Goal: Task Accomplishment & Management: Use online tool/utility

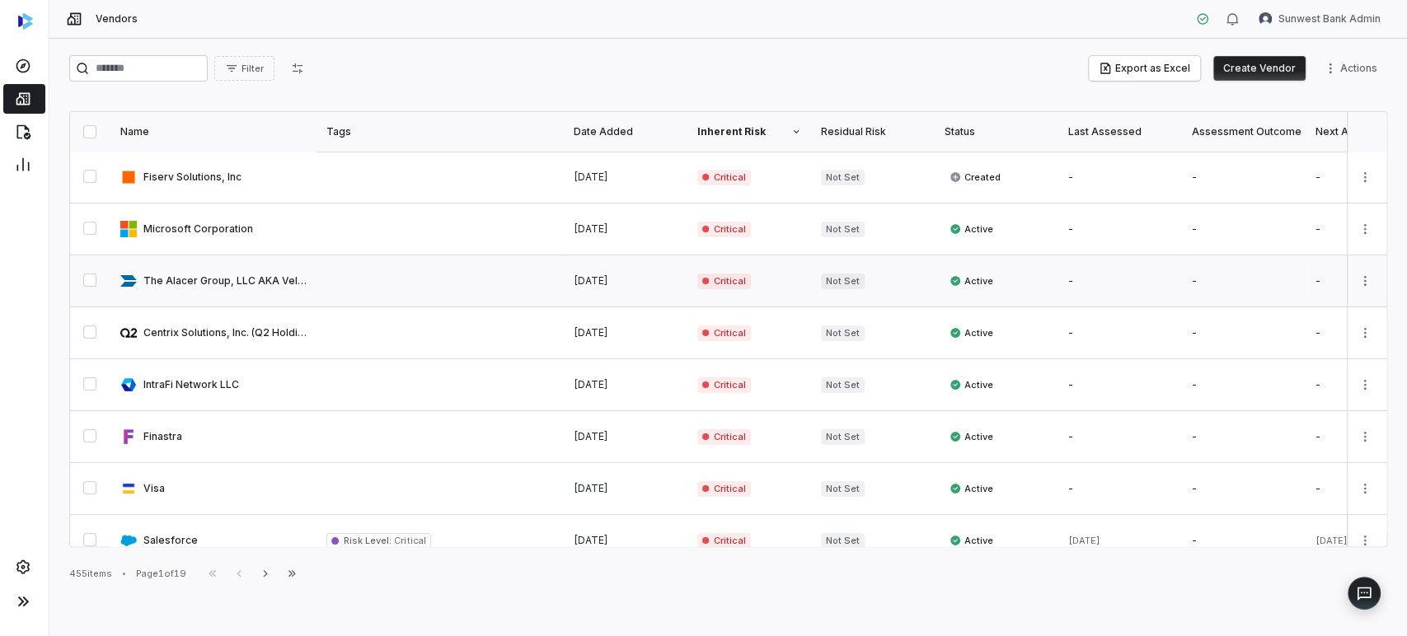
click at [286, 299] on link at bounding box center [213, 280] width 206 height 51
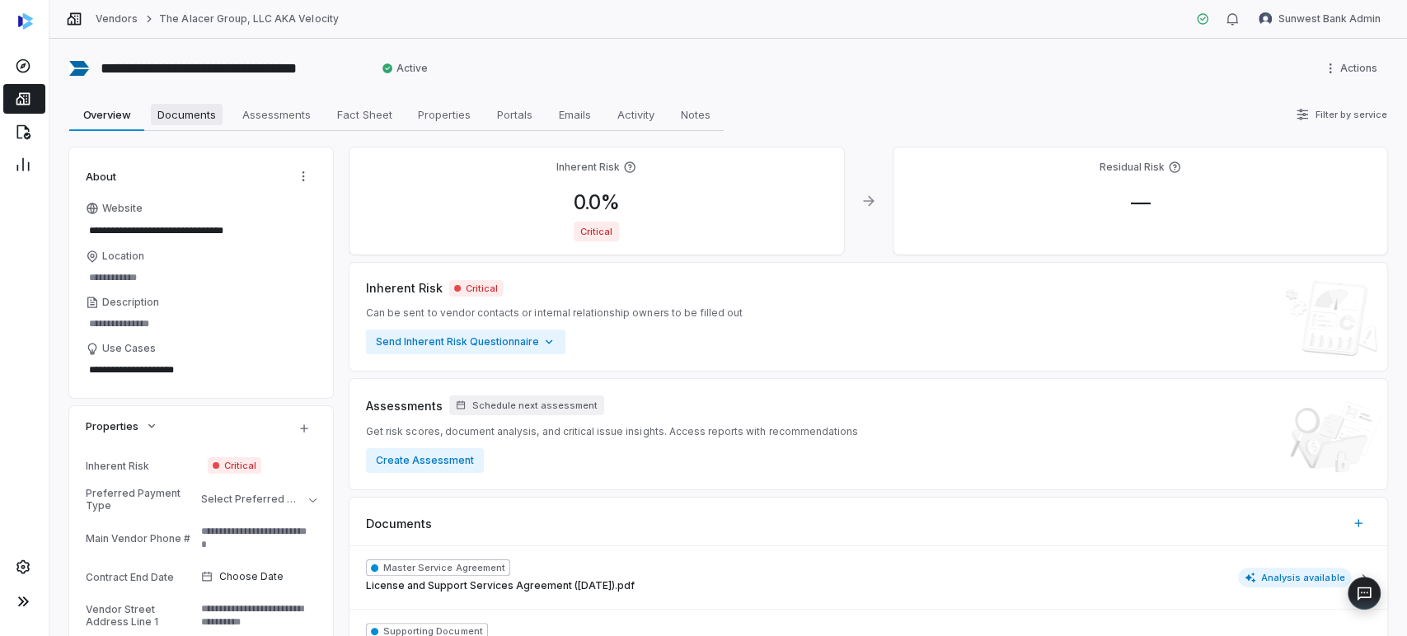
click at [203, 121] on span "Documents" at bounding box center [187, 114] width 72 height 21
type textarea "*"
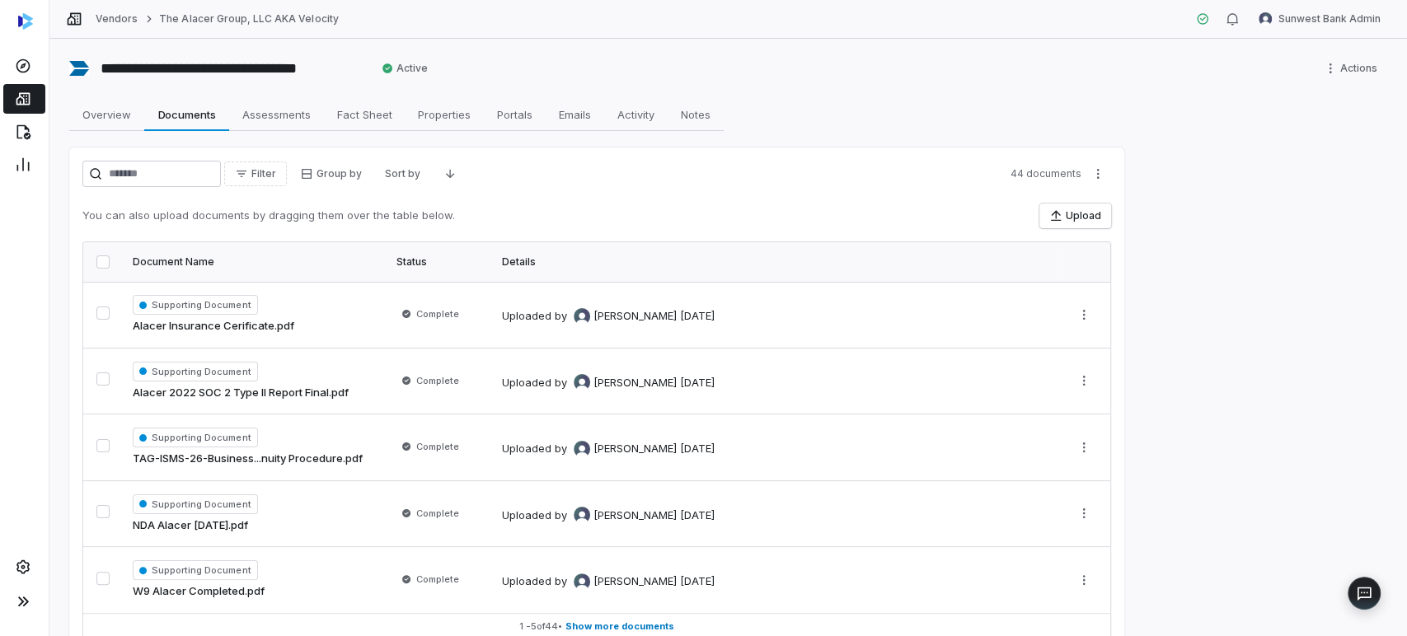
click at [12, 96] on link at bounding box center [24, 99] width 42 height 30
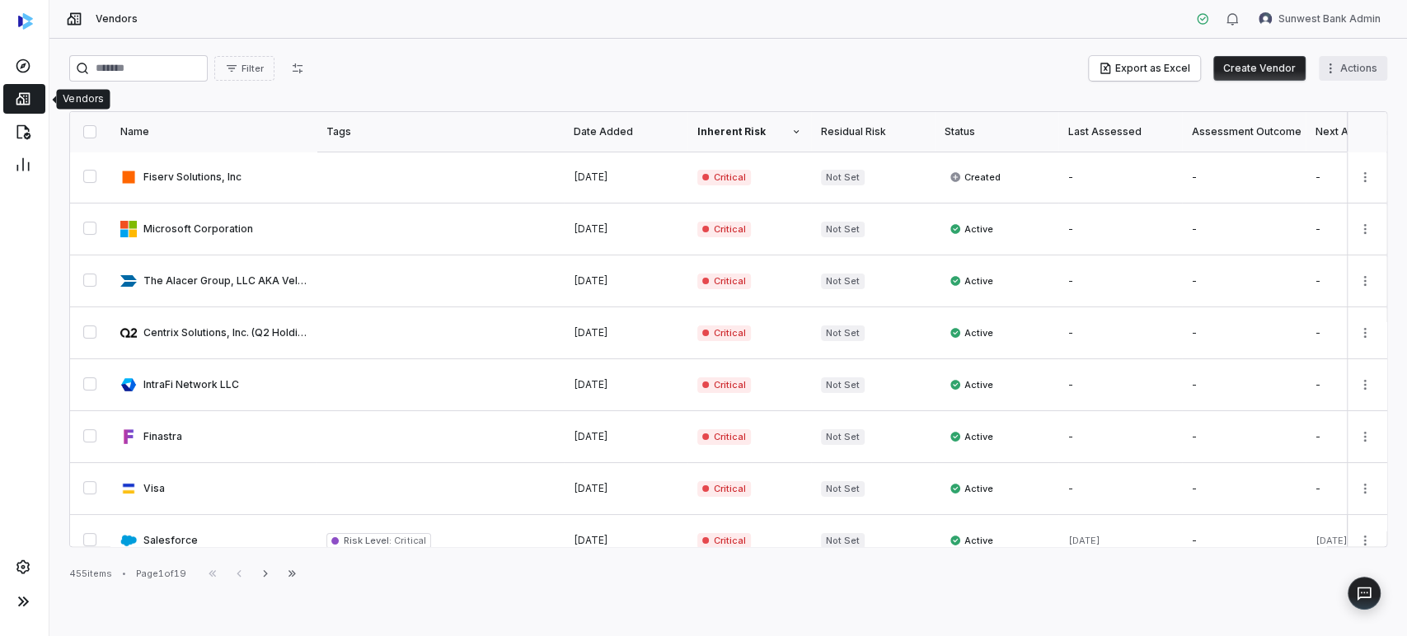
click at [1366, 67] on html "Vendors Sunwest Bank Admin Filter Export as Excel Create Vendor Actions Name Ta…" at bounding box center [703, 318] width 1407 height 636
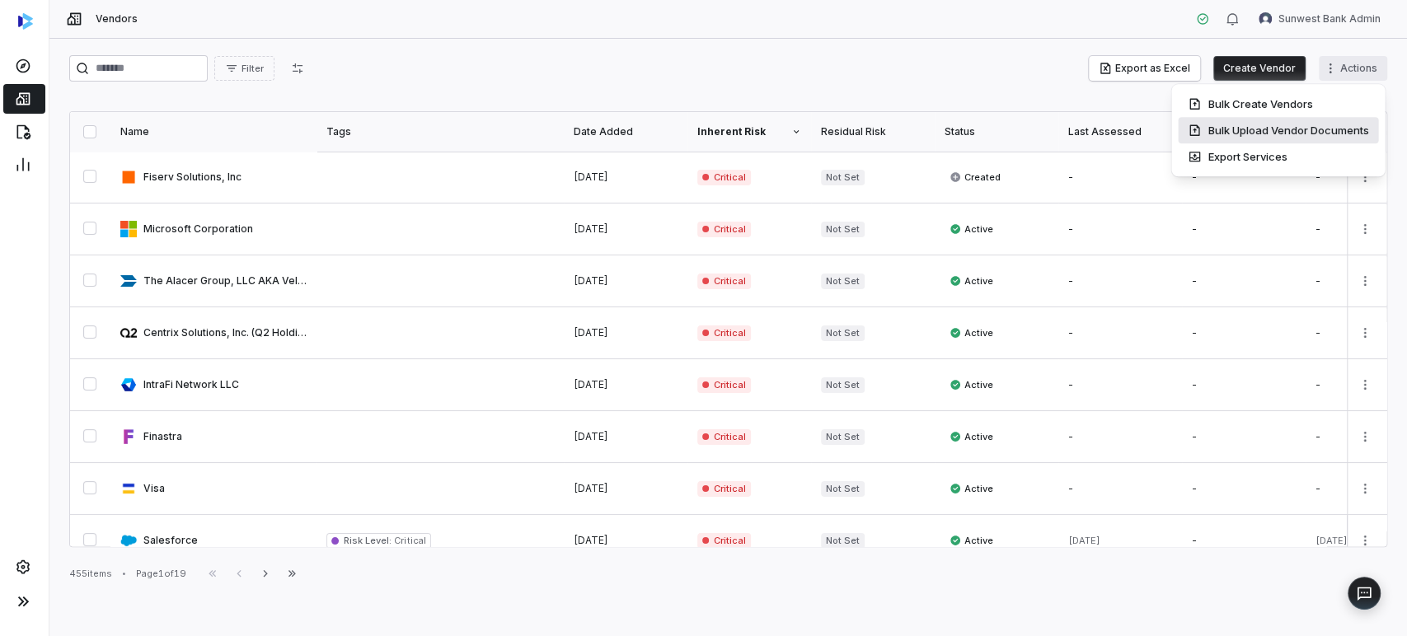
click at [1307, 129] on div "Bulk Upload Vendor Documents" at bounding box center [1278, 130] width 200 height 26
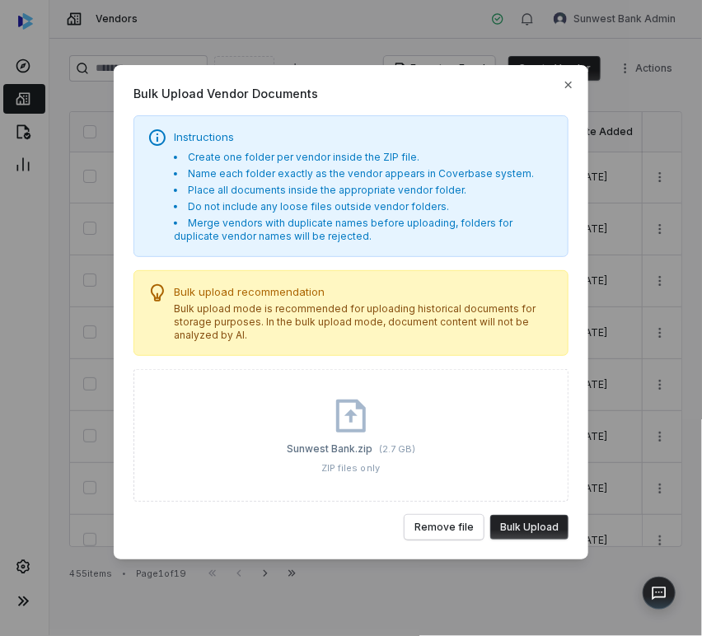
click at [541, 527] on button "Bulk Upload" at bounding box center [529, 527] width 78 height 25
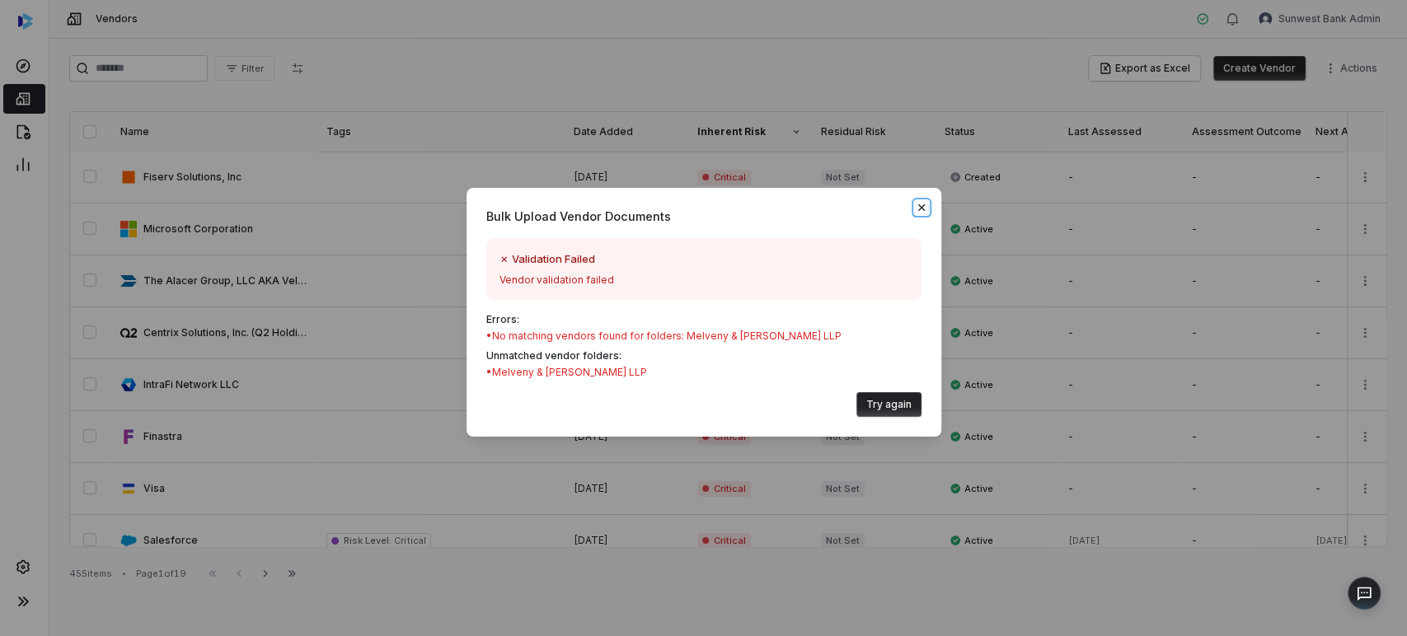
click at [923, 202] on icon "button" at bounding box center [921, 207] width 13 height 13
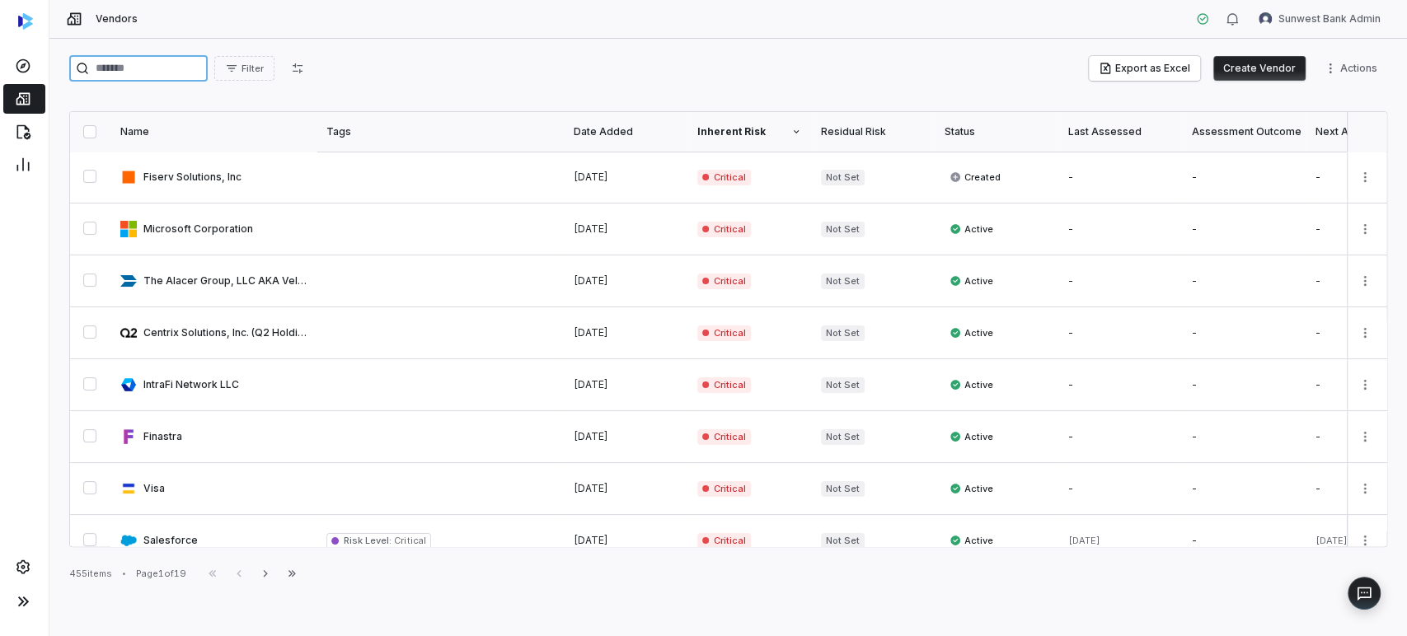
click at [131, 64] on input "search" at bounding box center [138, 68] width 138 height 26
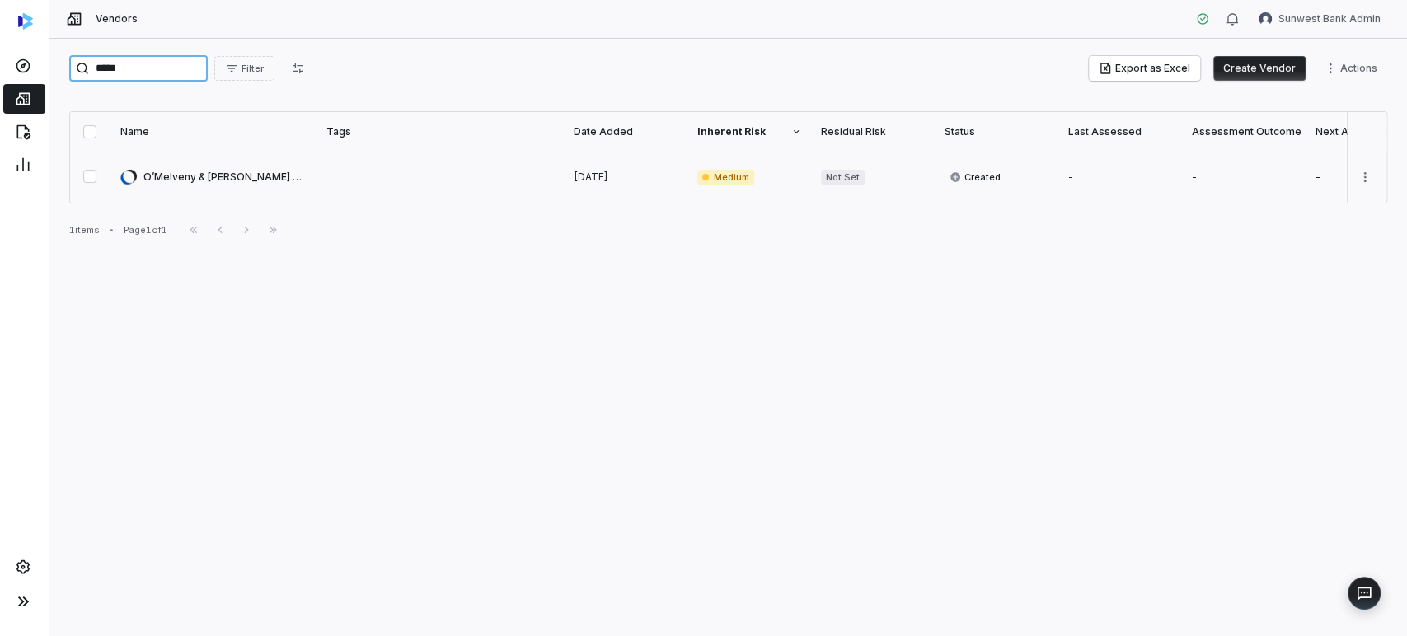
type input "*****"
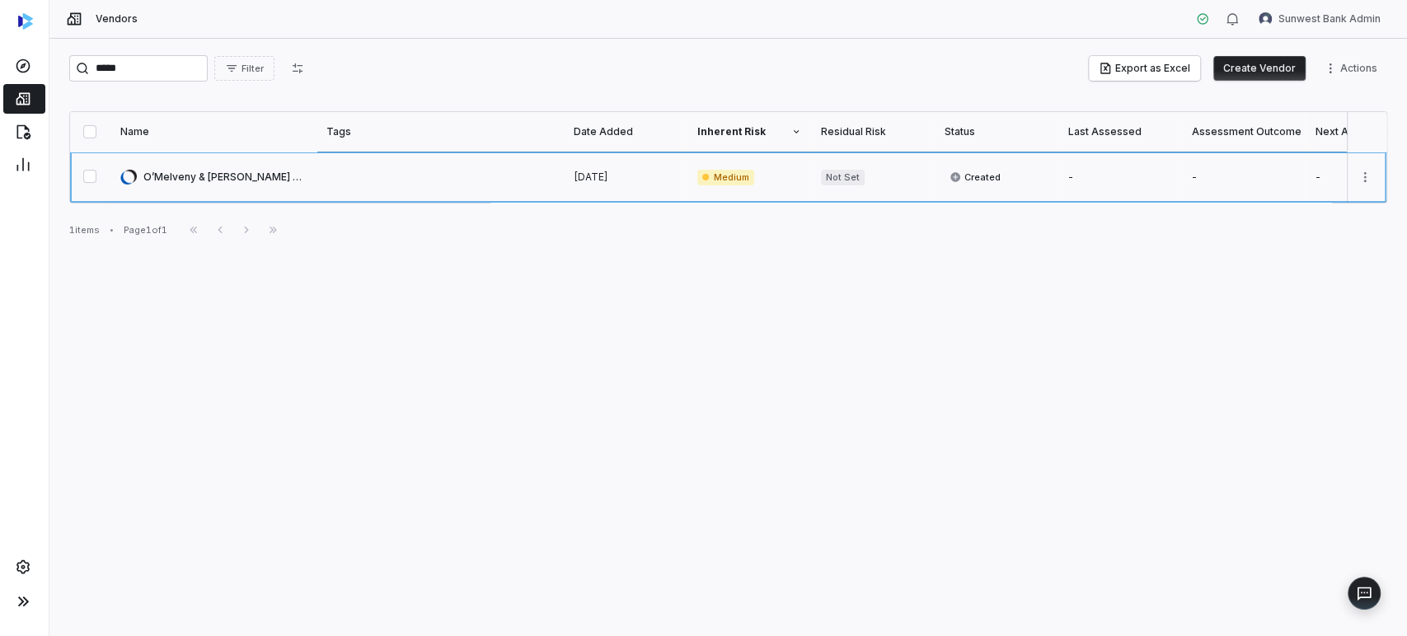
click at [336, 191] on link at bounding box center [439, 177] width 247 height 51
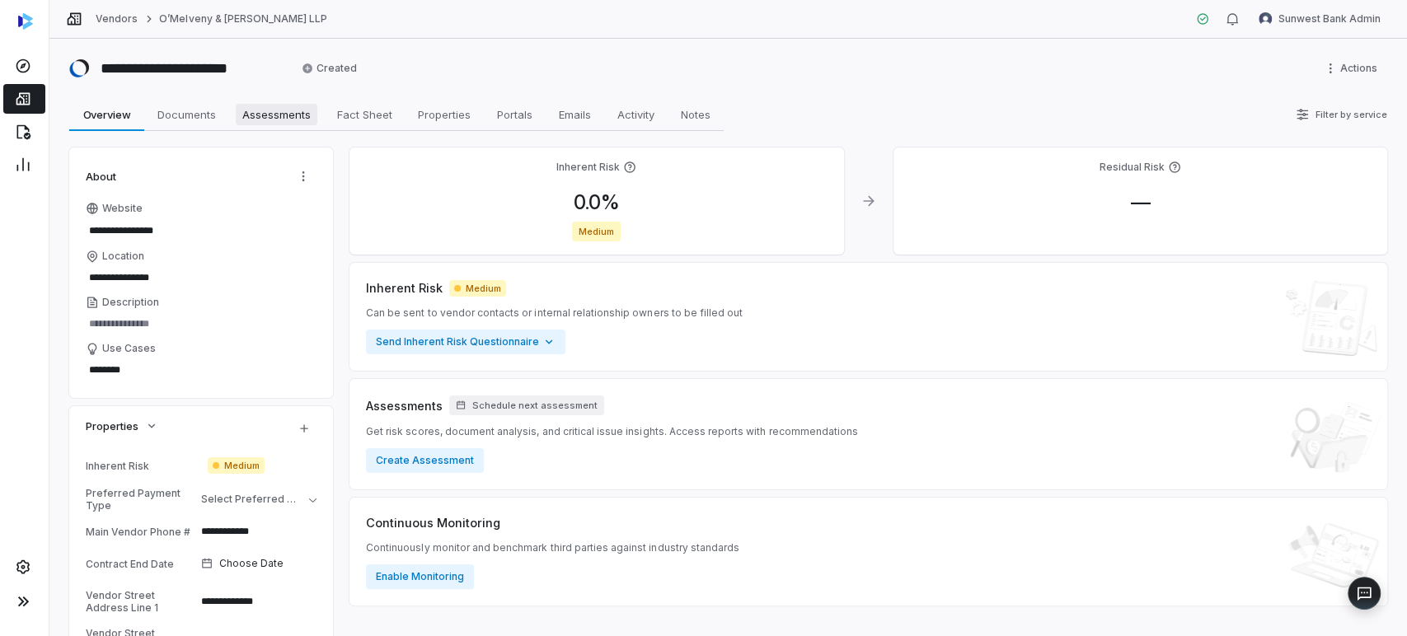
click at [282, 122] on span "Assessments" at bounding box center [277, 114] width 82 height 21
type textarea "*"
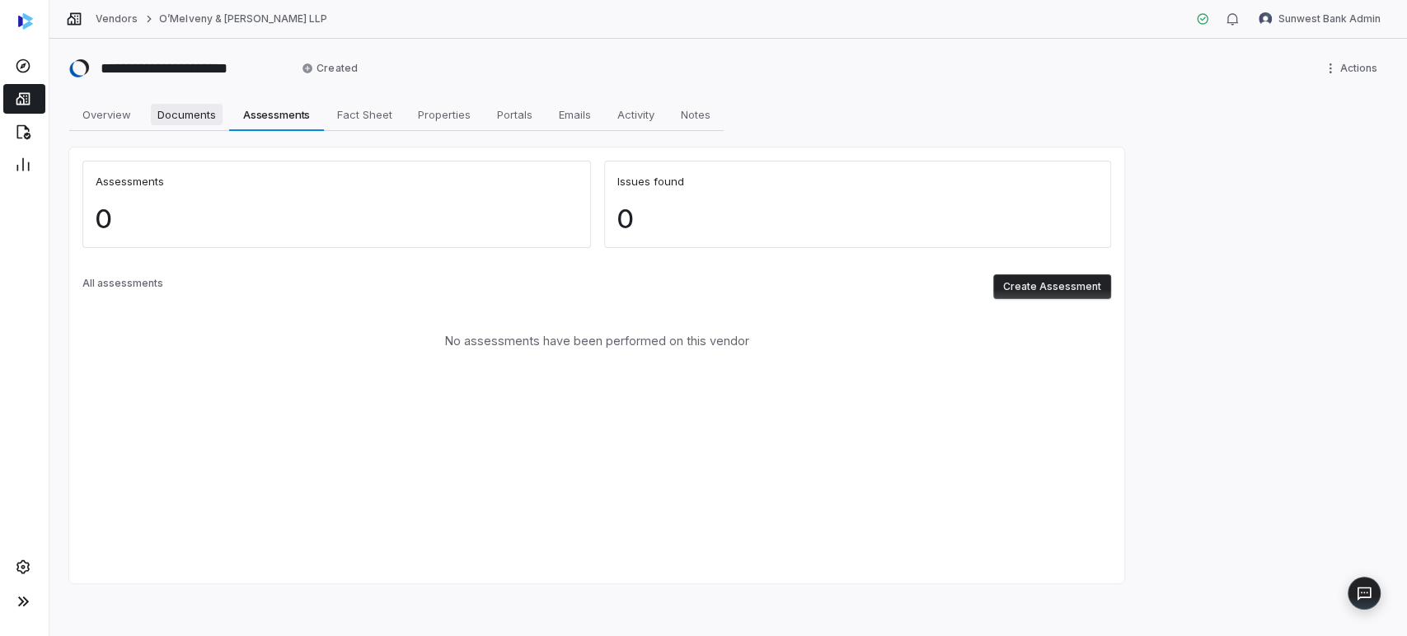
click at [193, 119] on span "Documents" at bounding box center [187, 114] width 72 height 21
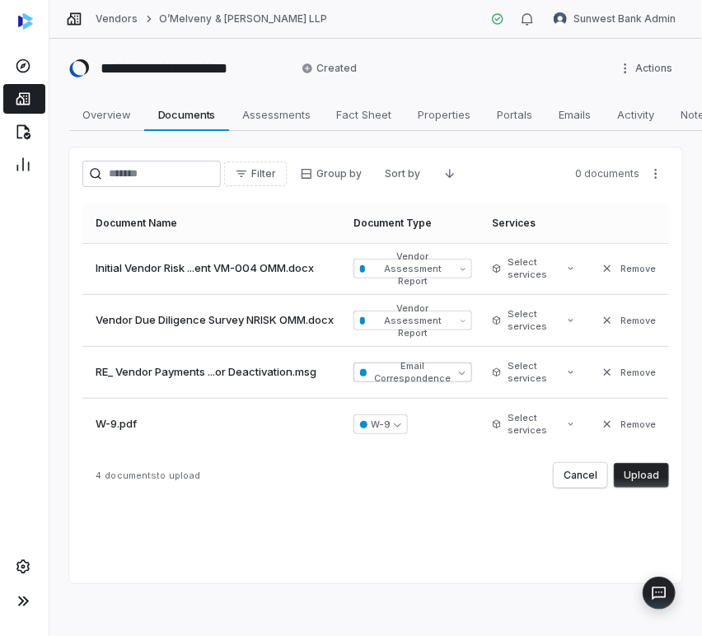
click at [402, 364] on button "Email Correspondence" at bounding box center [413, 373] width 119 height 20
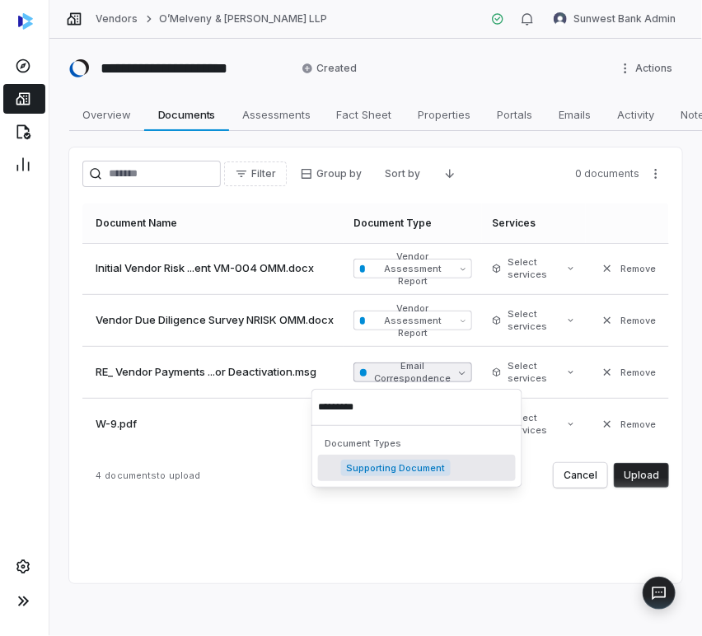
type input "**********"
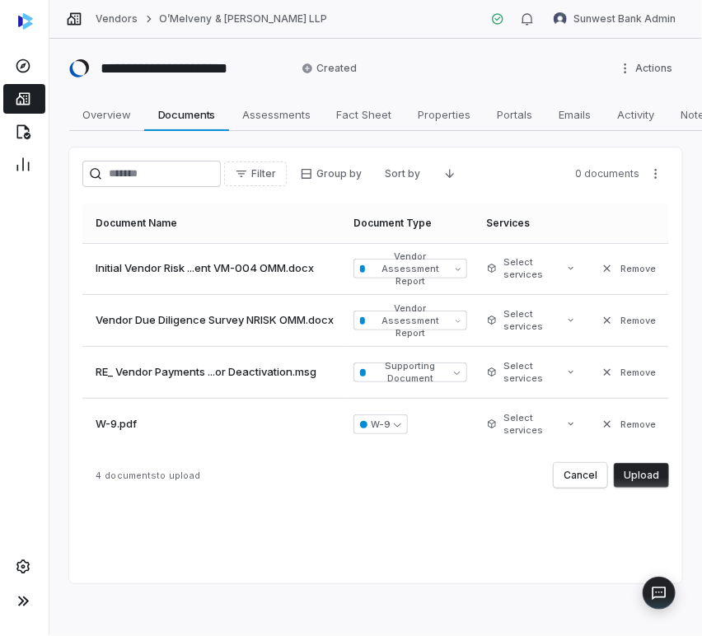
click at [379, 508] on div "Filter Group by Sort by 0 documents Document Name Document Type Services Initia…" at bounding box center [375, 366] width 613 height 436
click at [663, 469] on button "Upload" at bounding box center [641, 475] width 55 height 25
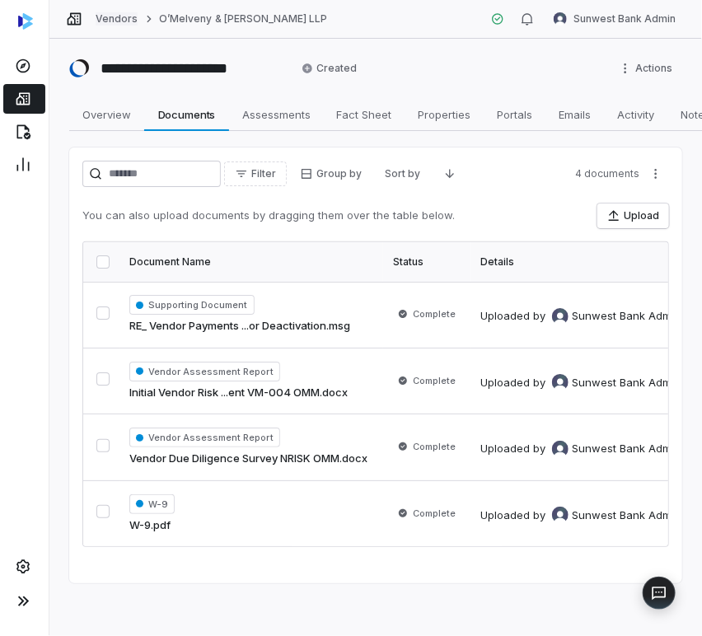
click at [118, 16] on link "Vendors" at bounding box center [117, 18] width 42 height 13
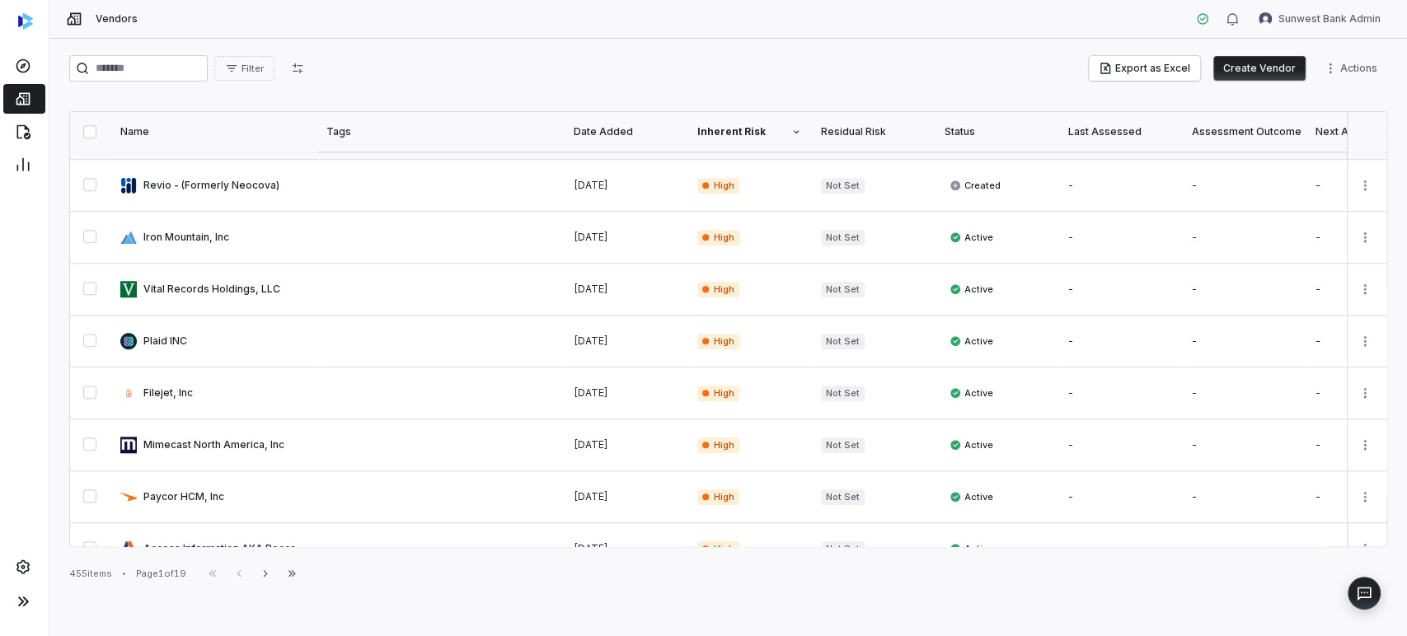
scroll to position [909, 0]
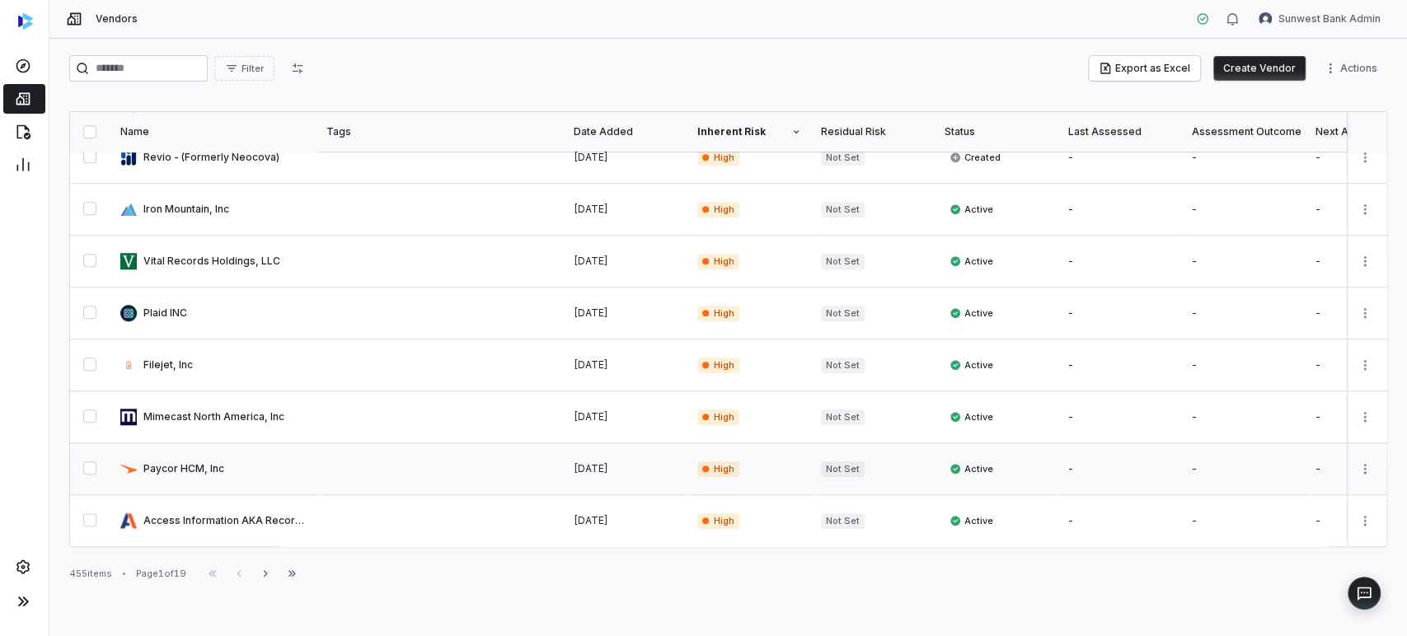
click at [316, 465] on link at bounding box center [439, 468] width 247 height 51
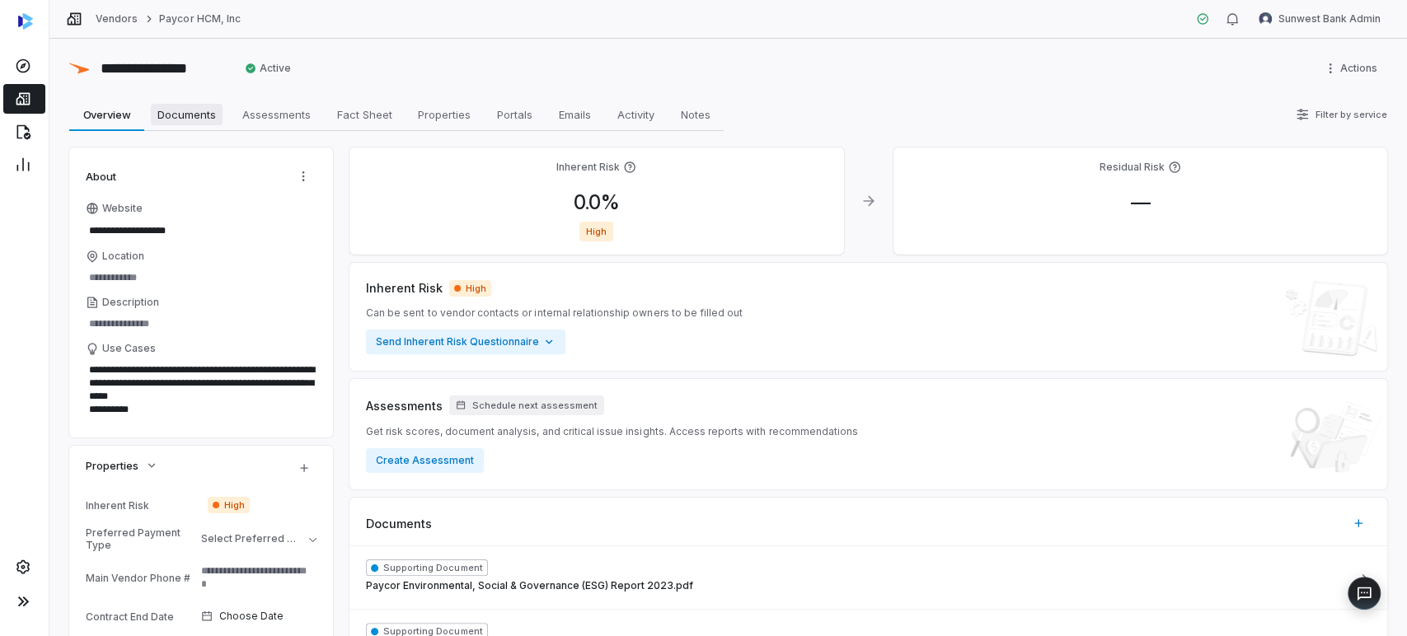
click at [193, 118] on span "Documents" at bounding box center [187, 114] width 72 height 21
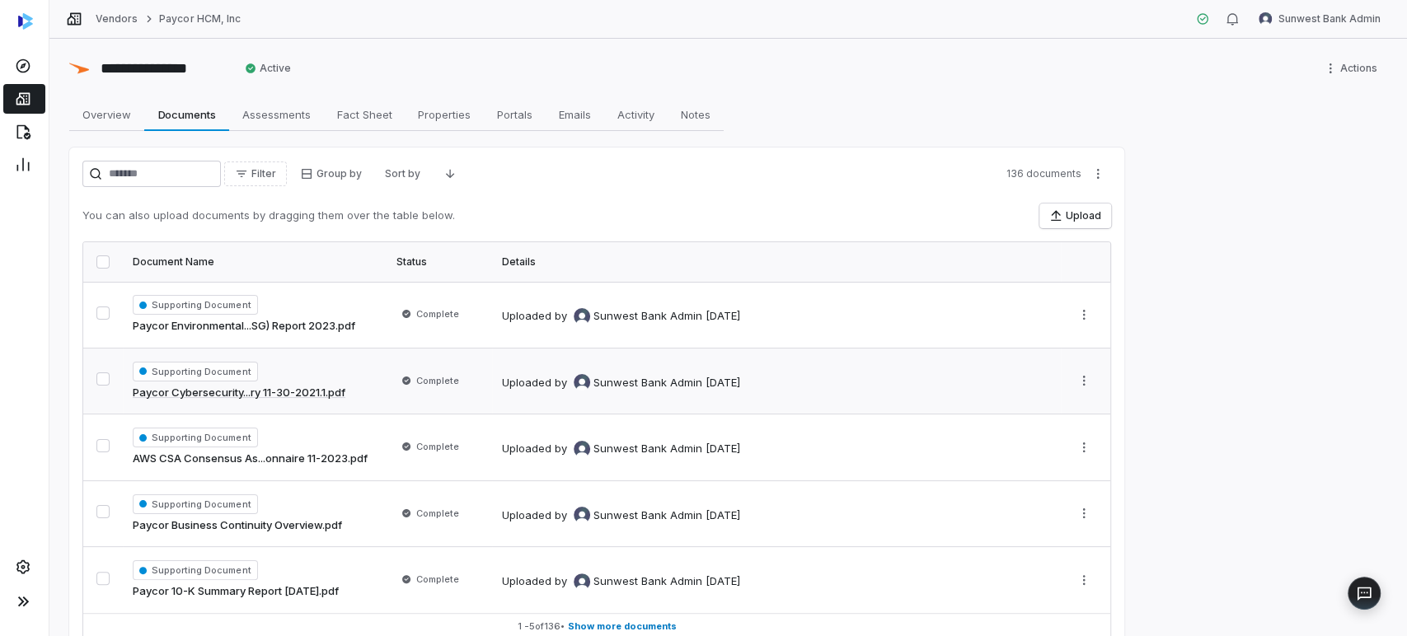
scroll to position [69, 0]
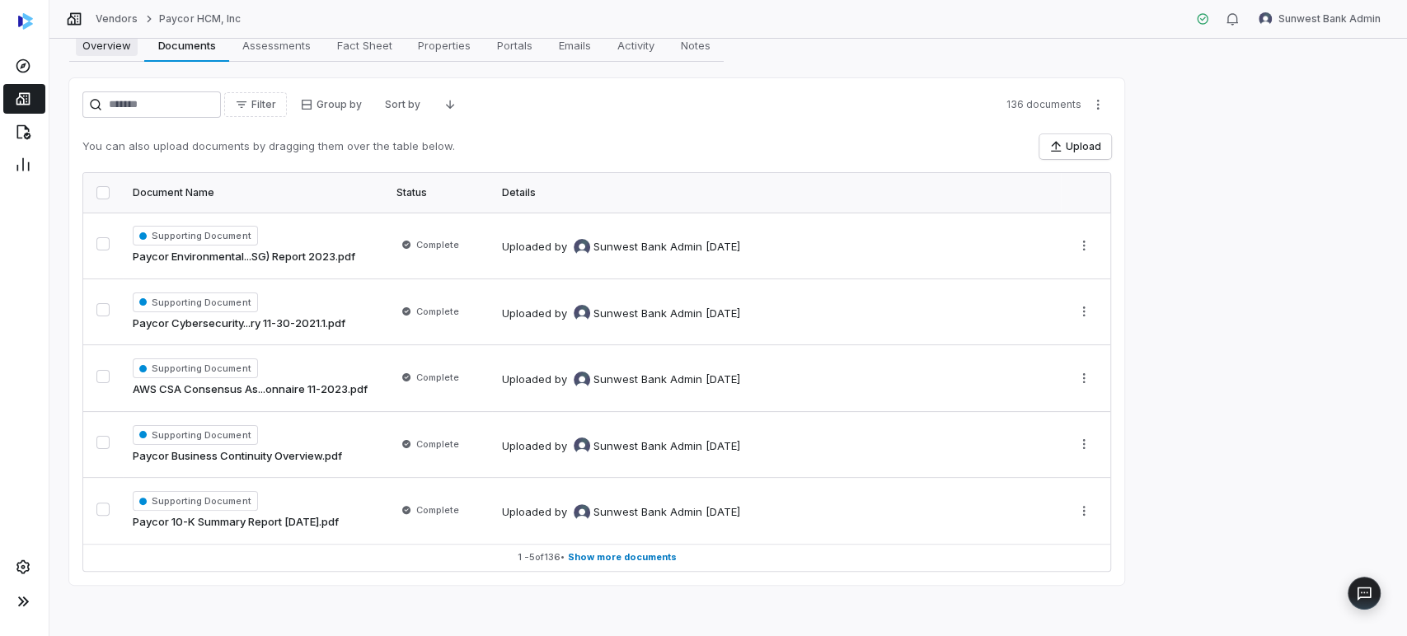
click at [107, 39] on span "Overview" at bounding box center [107, 45] width 62 height 21
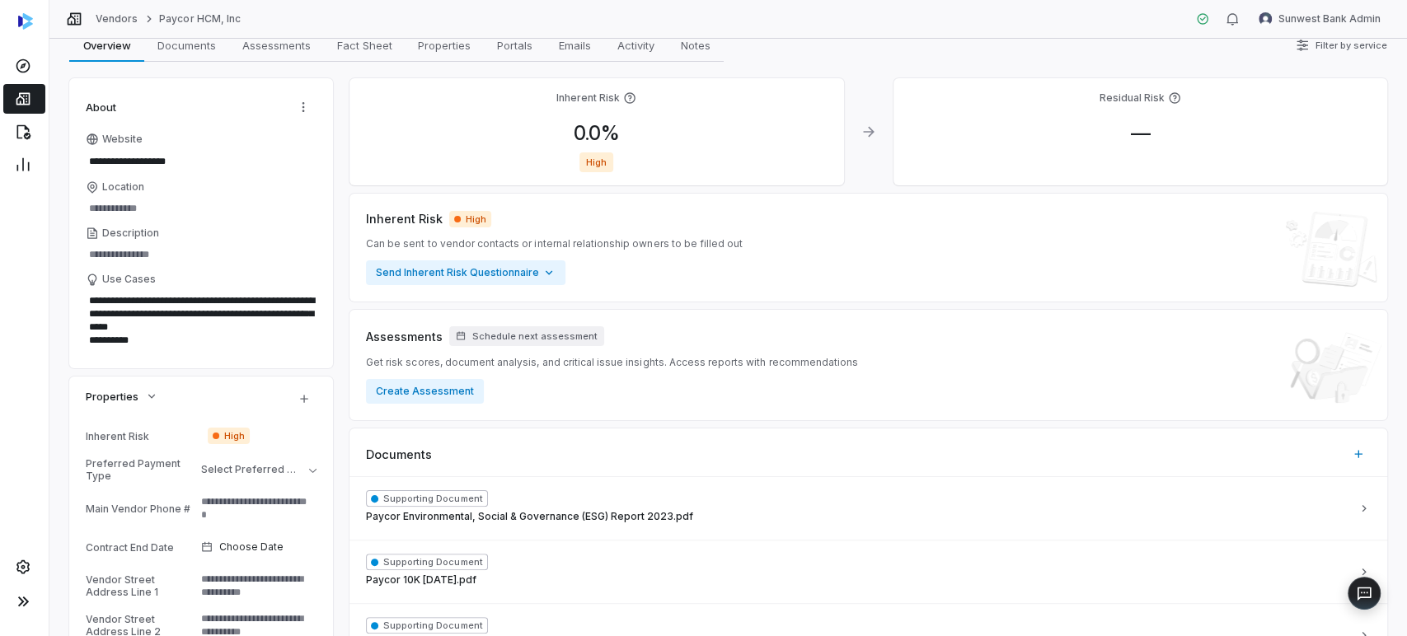
click at [33, 87] on link at bounding box center [24, 99] width 42 height 30
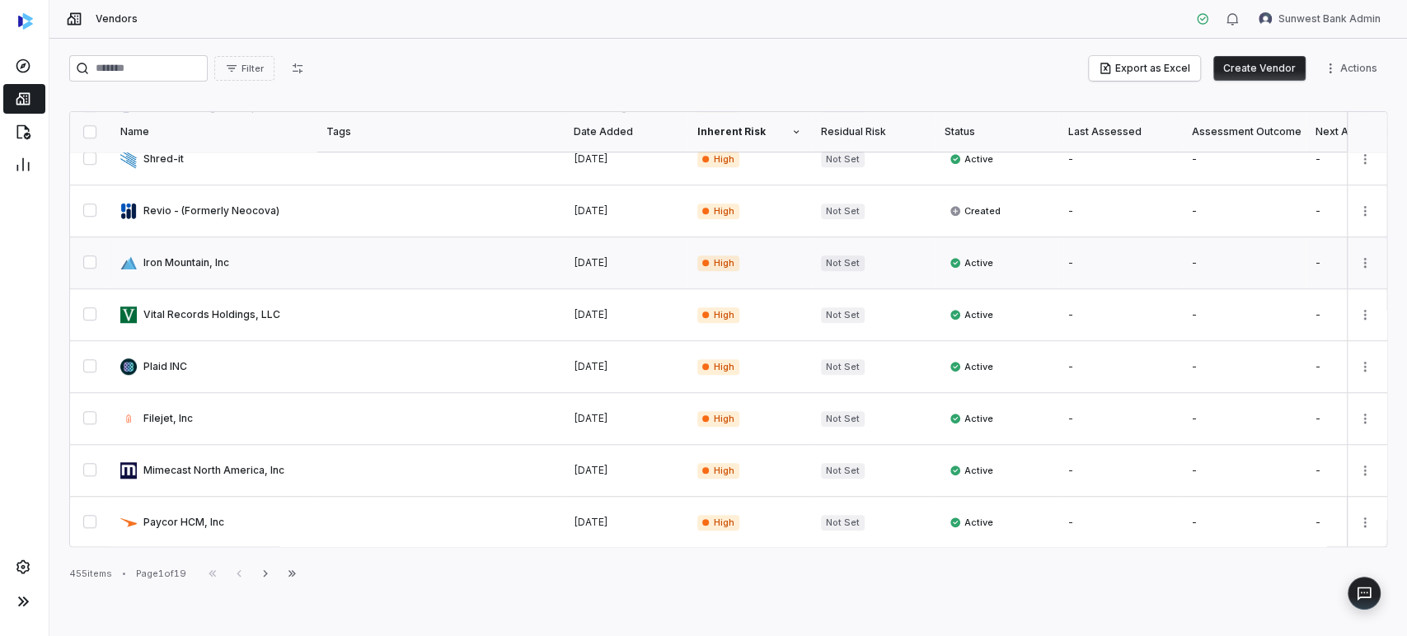
scroll to position [817, 0]
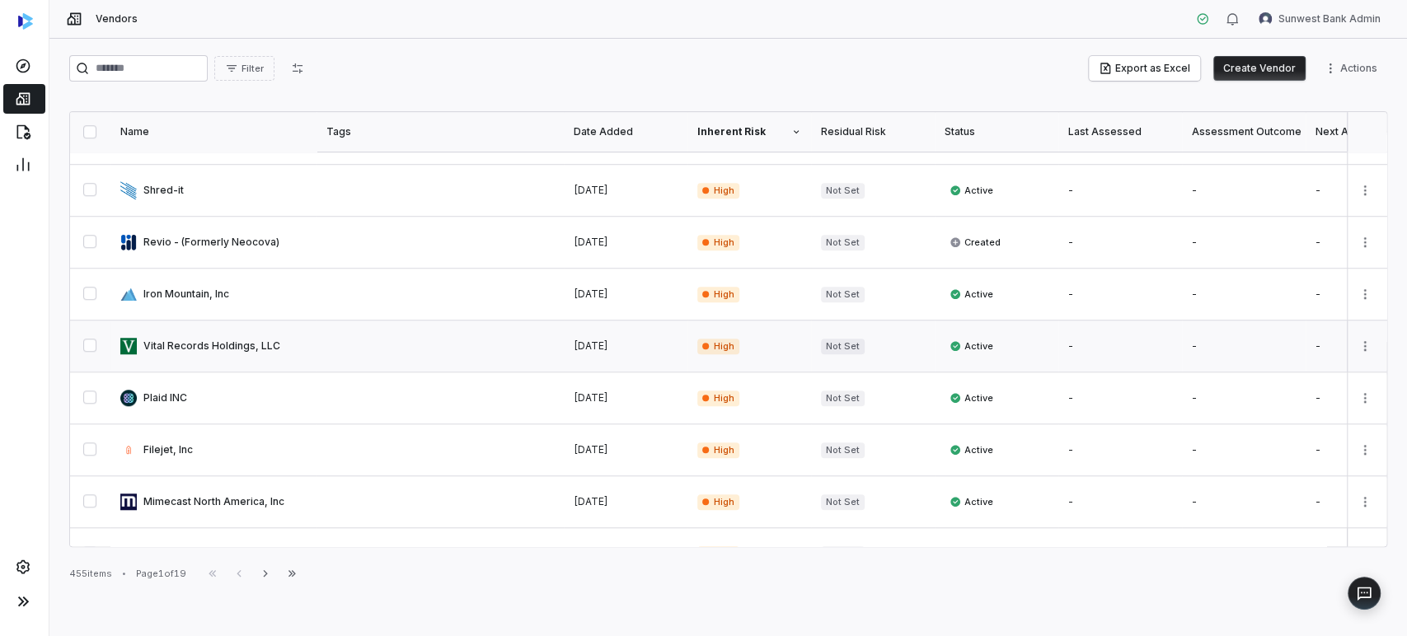
click at [167, 349] on link at bounding box center [213, 346] width 206 height 51
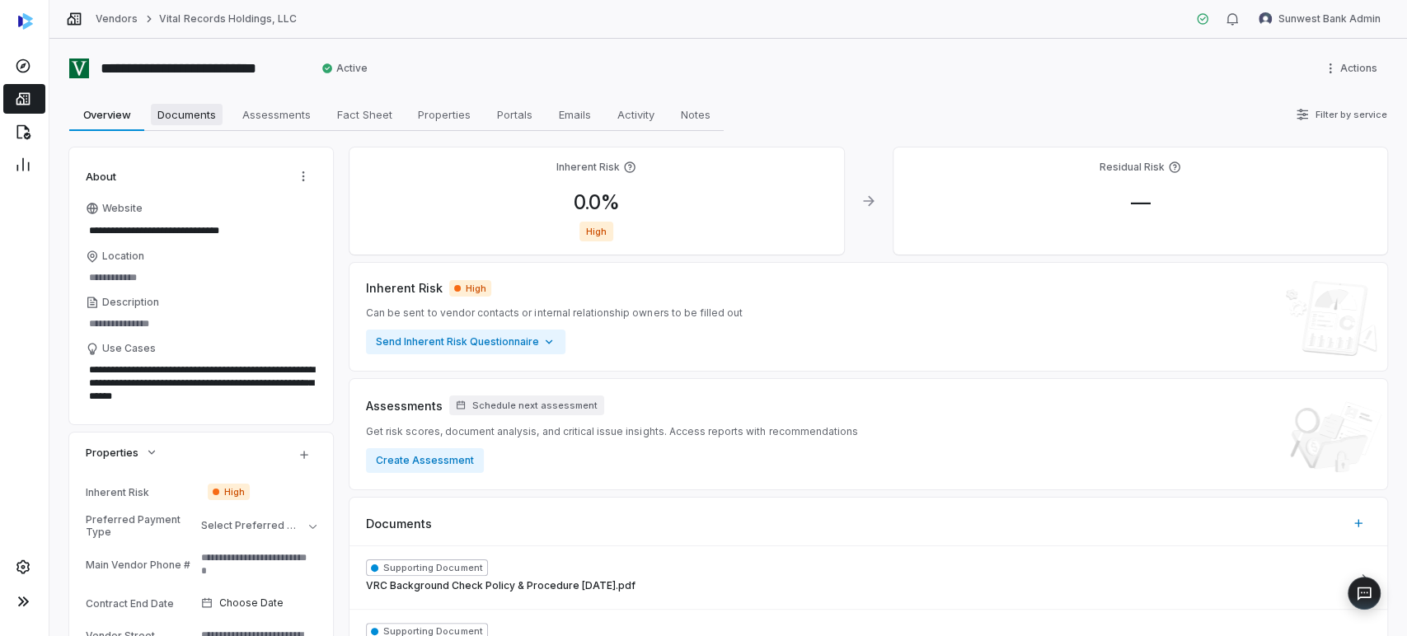
click at [204, 110] on span "Documents" at bounding box center [187, 114] width 72 height 21
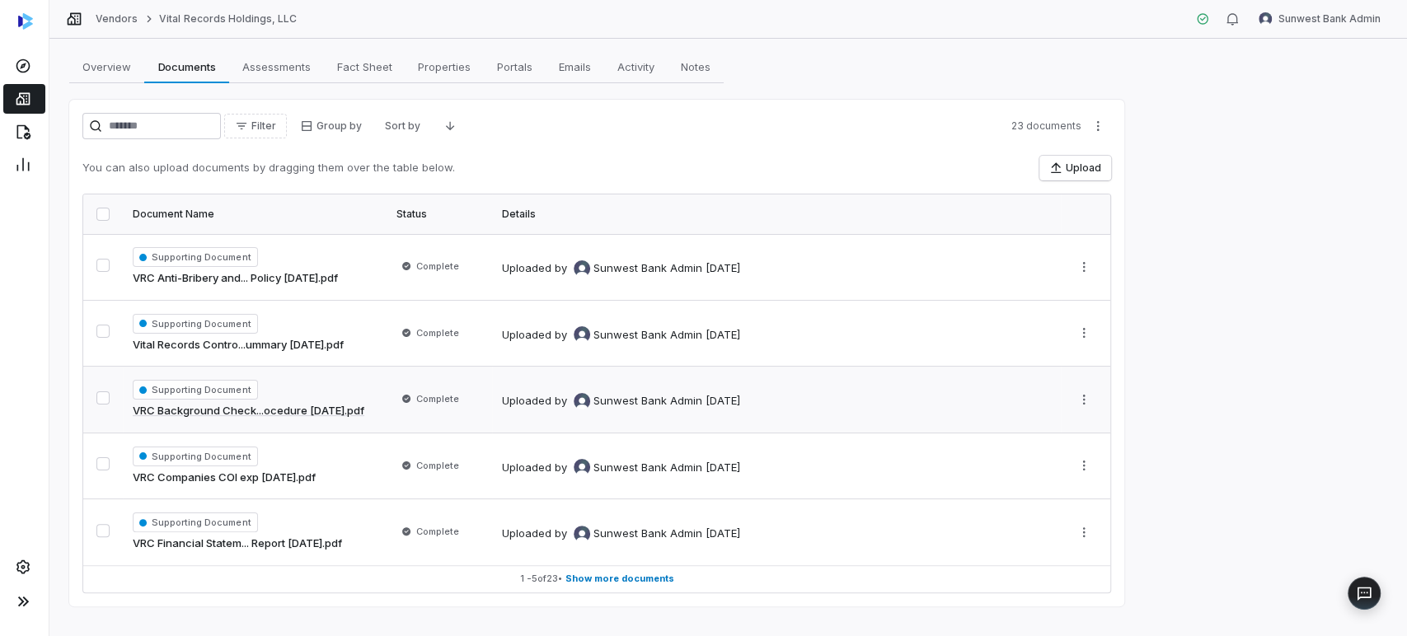
scroll to position [69, 0]
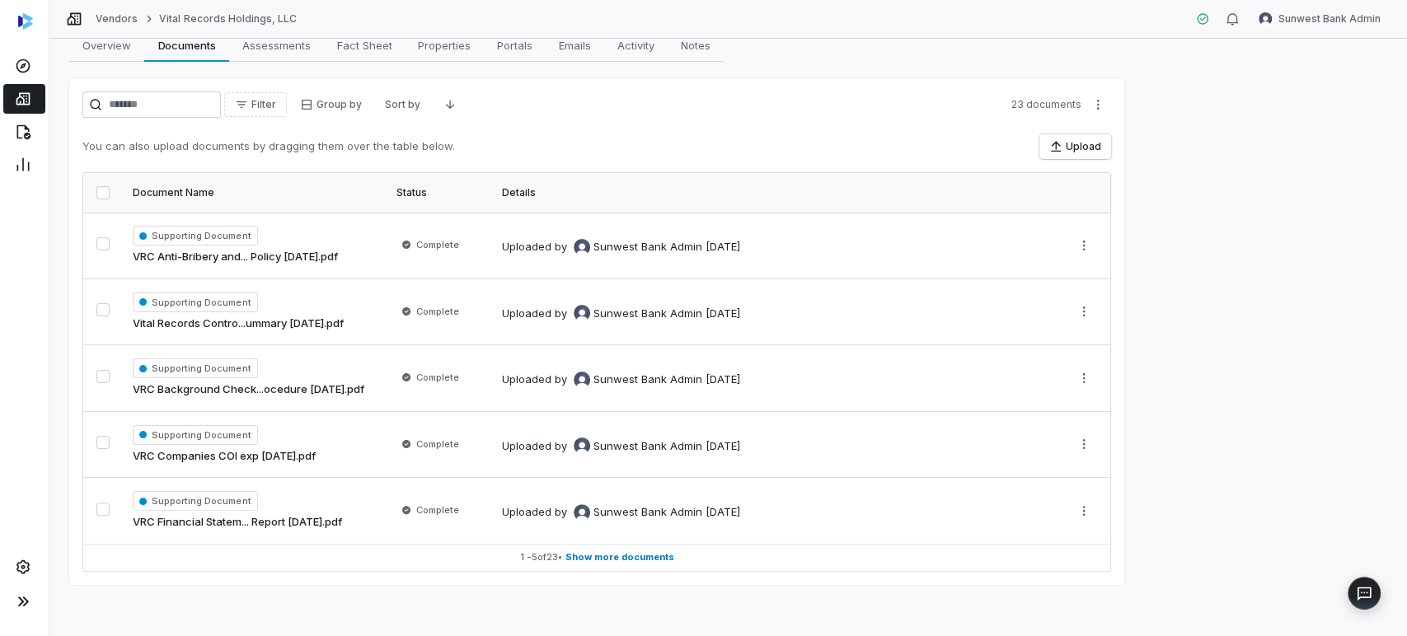
click at [732, 573] on div "Filter Group by Sort by 23 documents You can also upload documents by dragging …" at bounding box center [596, 331] width 1055 height 507
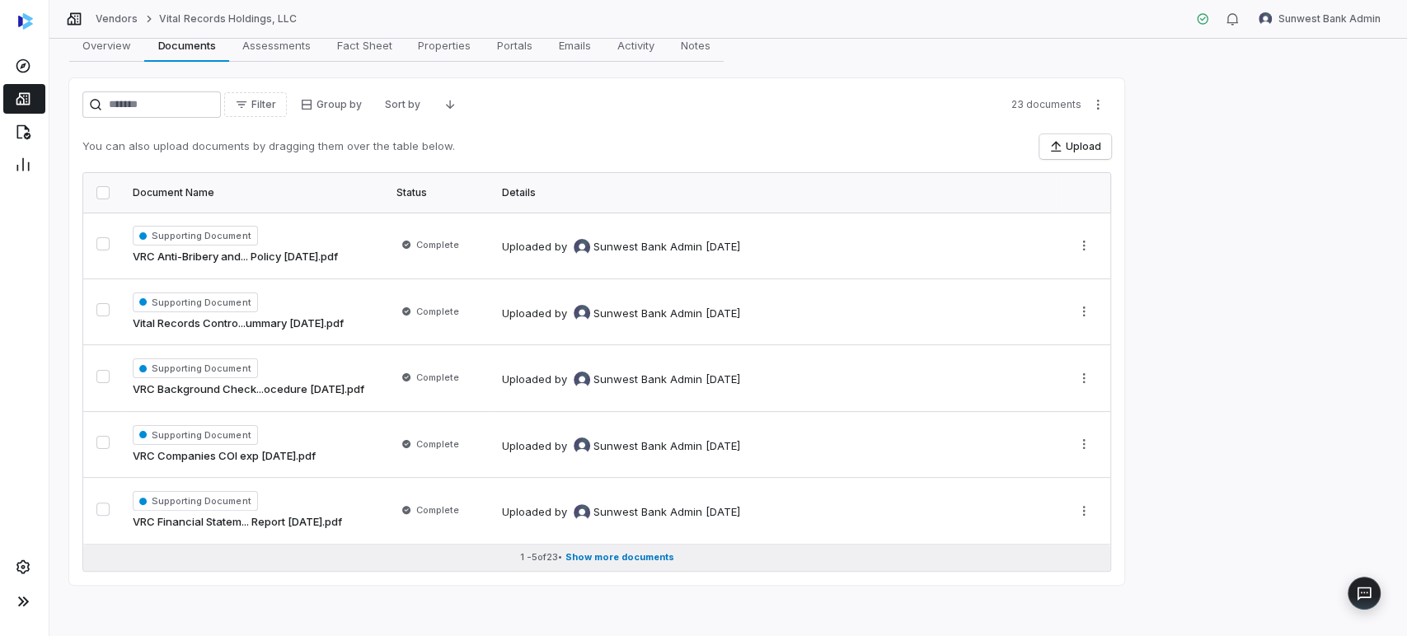
click at [732, 560] on button "1 - 5 of 23 • Show more documents" at bounding box center [596, 558] width 1027 height 26
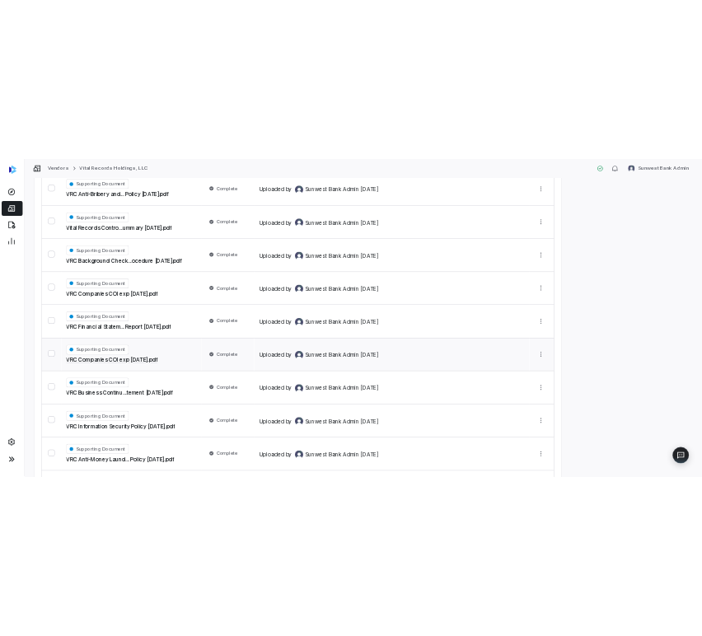
scroll to position [0, 0]
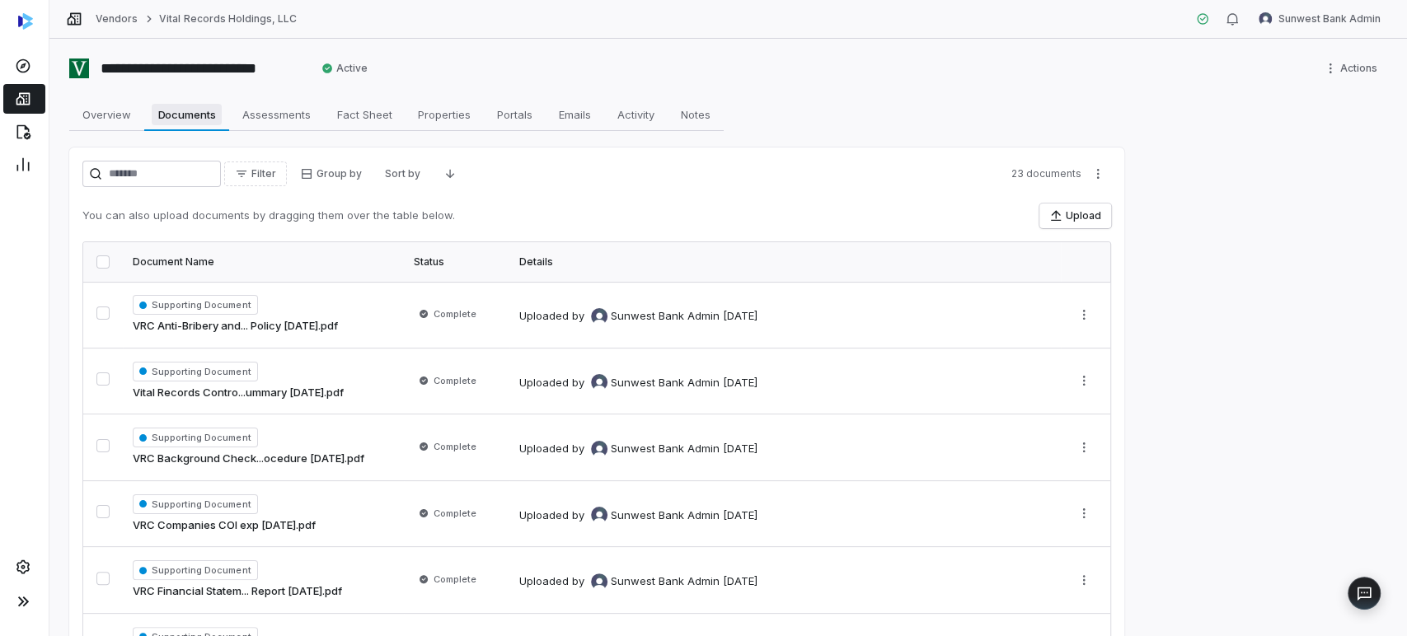
click at [152, 117] on span "Documents" at bounding box center [187, 114] width 71 height 21
click at [97, 110] on span "Overview" at bounding box center [107, 114] width 62 height 21
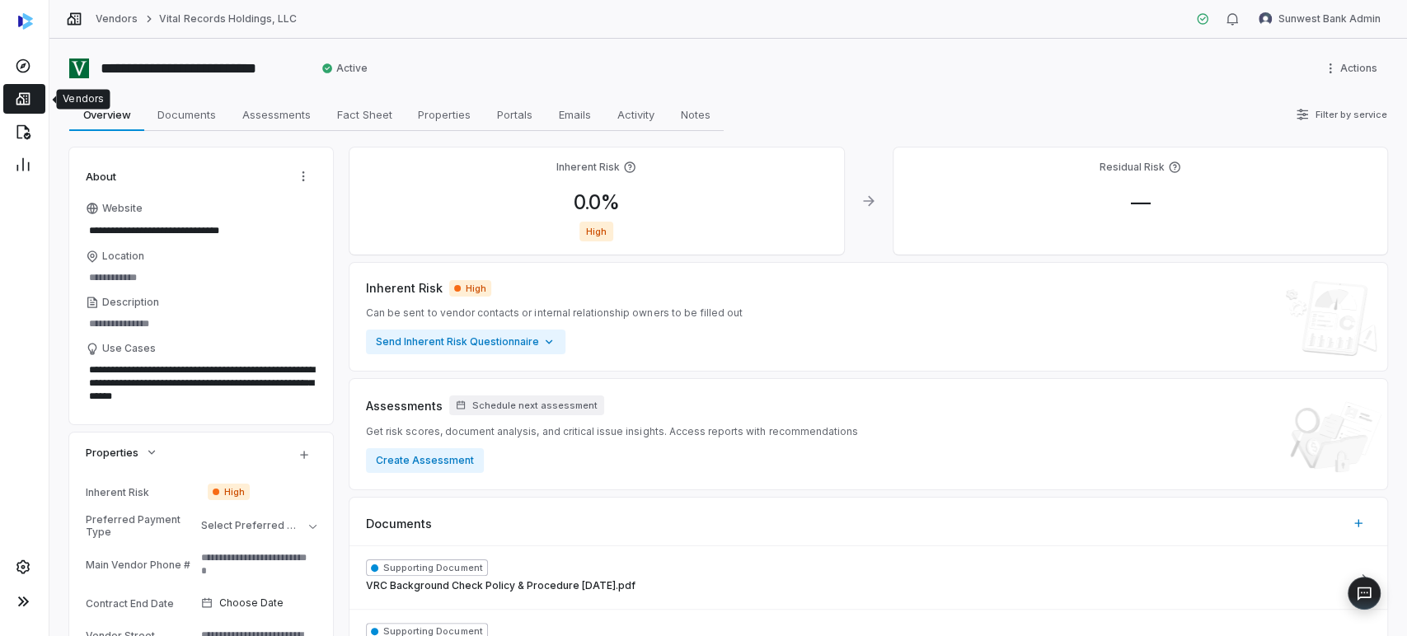
click at [33, 98] on link at bounding box center [24, 99] width 42 height 30
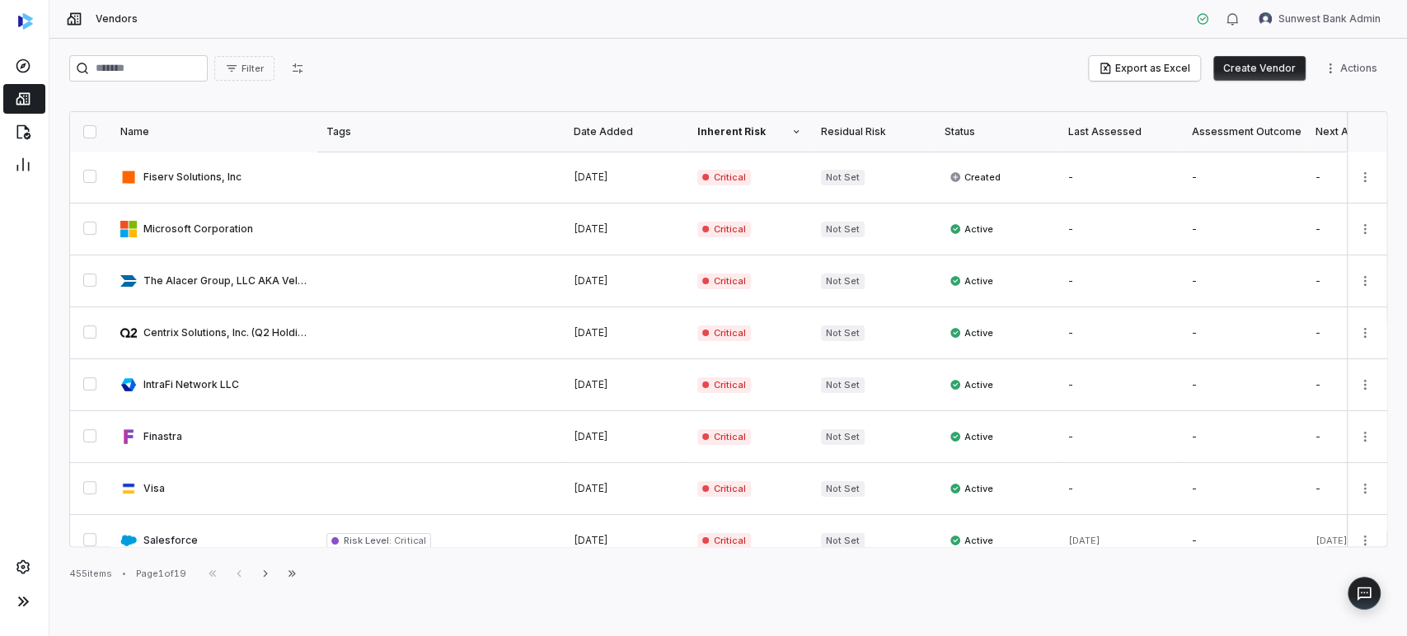
click at [176, 137] on div "Name" at bounding box center [213, 131] width 186 height 13
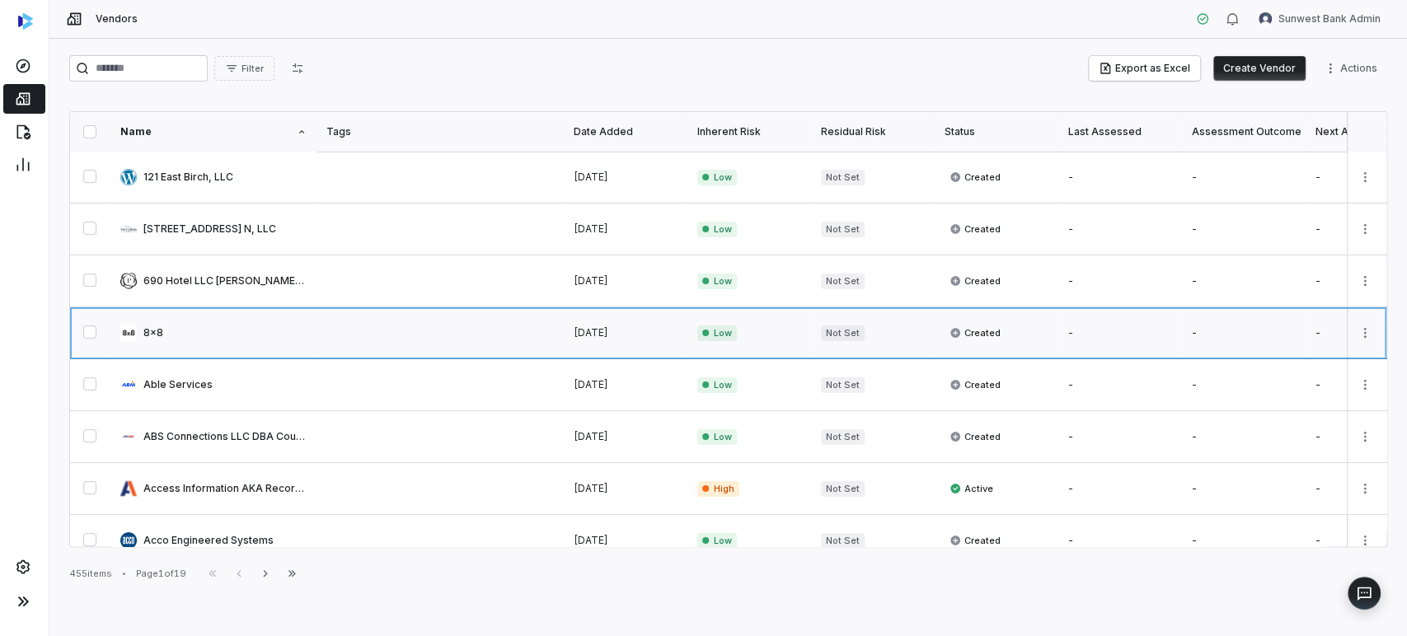
click at [222, 317] on link at bounding box center [213, 332] width 206 height 51
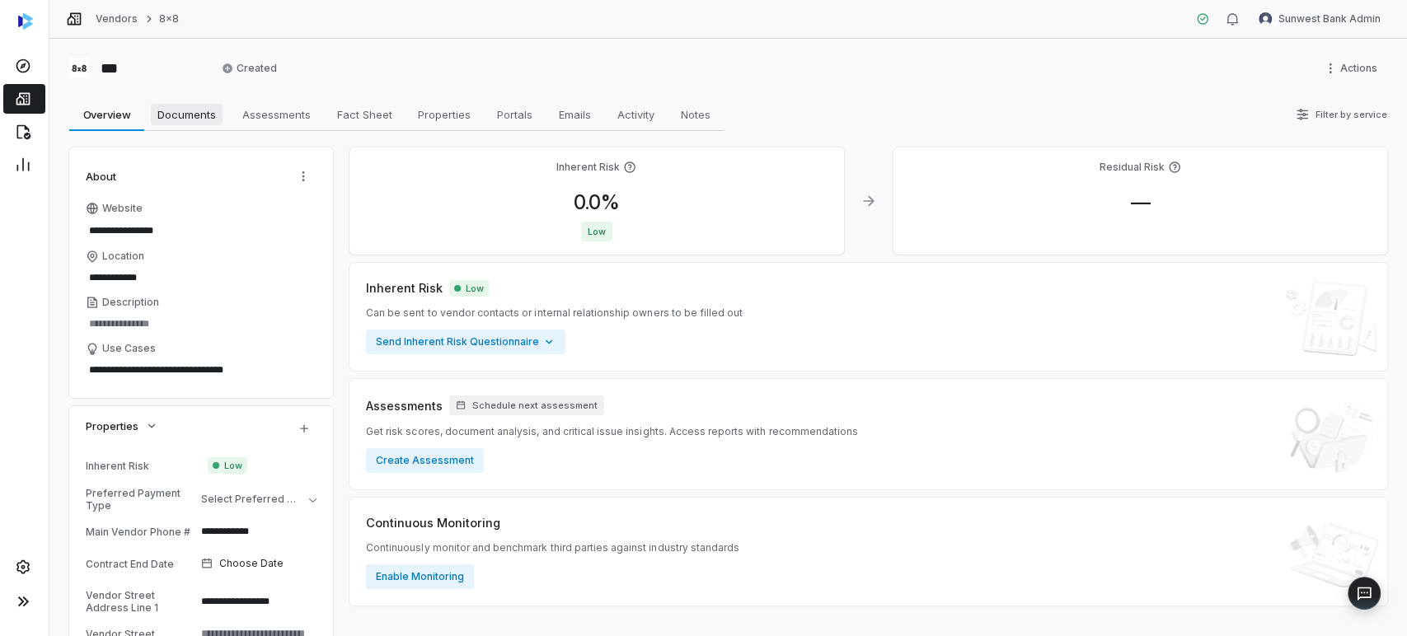
click at [210, 113] on span "Documents" at bounding box center [187, 114] width 72 height 21
type textarea "*"
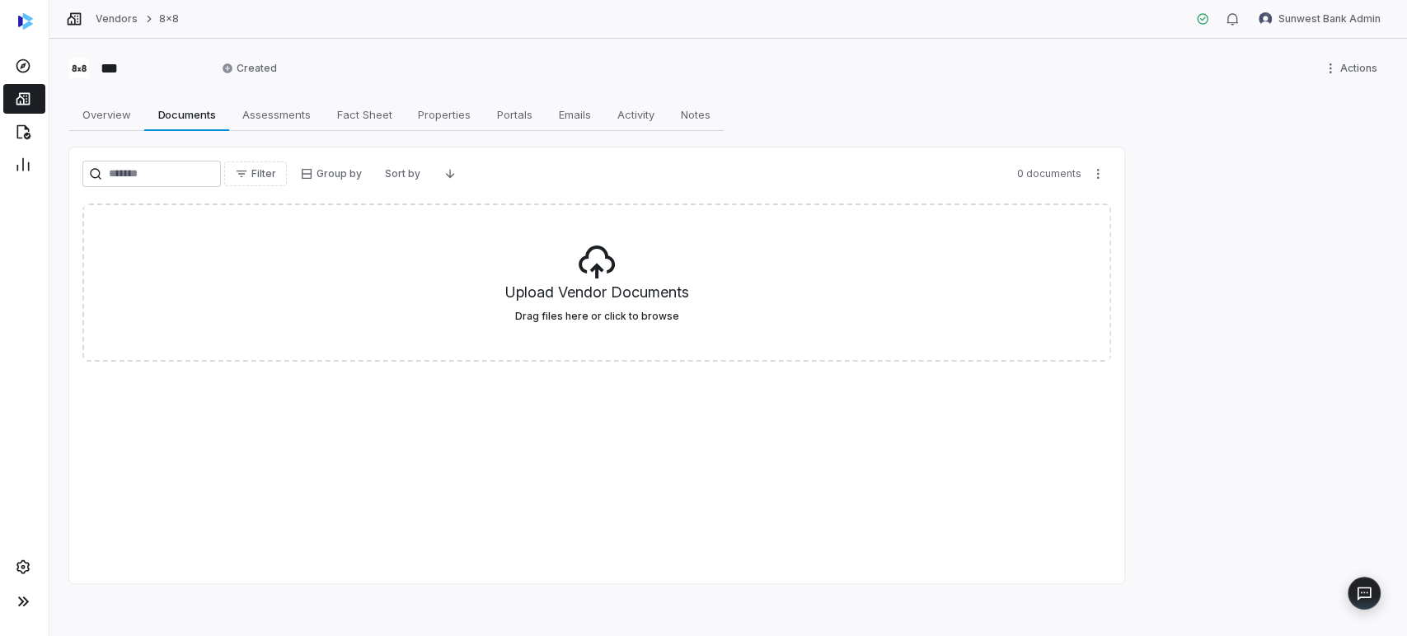
click at [600, 605] on div "*** Created Actions Overview Overview Documents Documents Assessments Assessmen…" at bounding box center [727, 337] width 1357 height 597
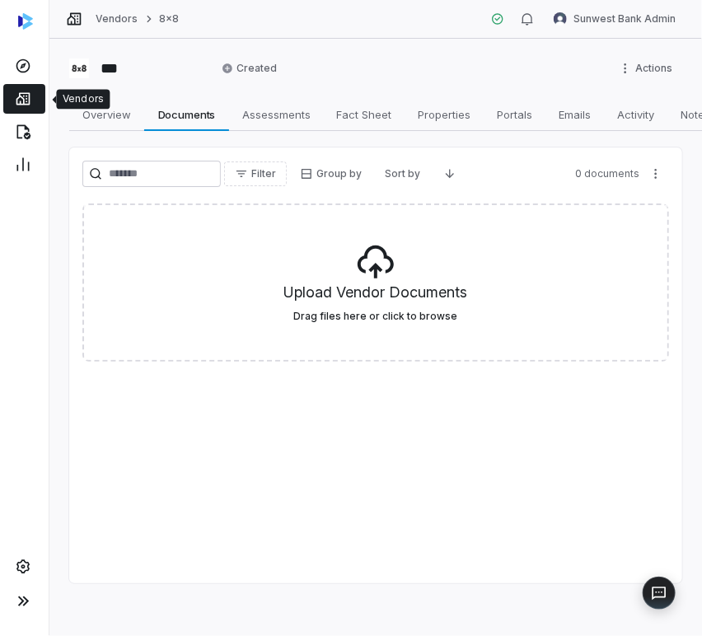
click at [34, 96] on link at bounding box center [24, 99] width 42 height 30
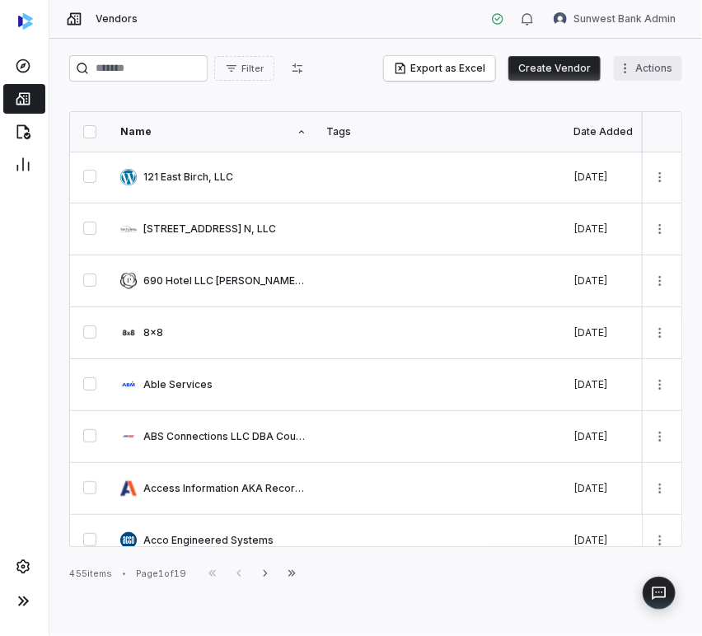
click at [669, 71] on html "Vendors Sunwest Bank Admin Filter Export as Excel Create Vendor Actions Name Ta…" at bounding box center [351, 318] width 702 height 636
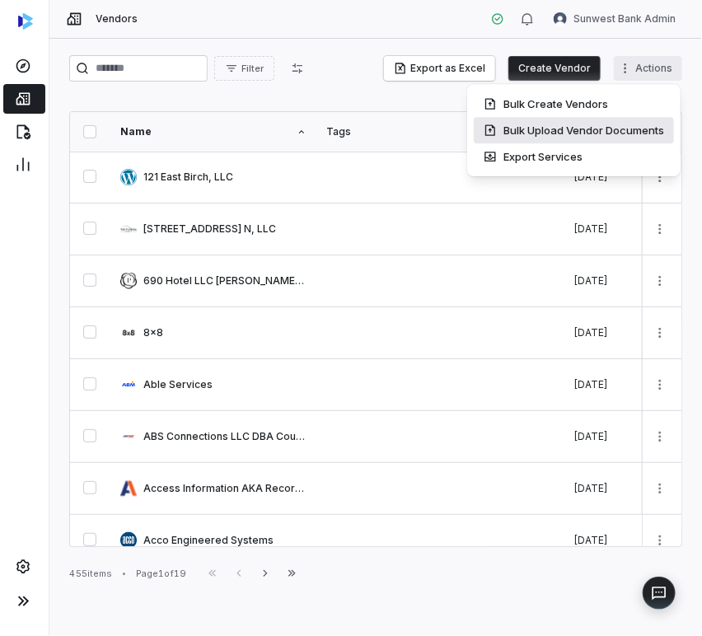
click at [580, 126] on div "Bulk Upload Vendor Documents" at bounding box center [574, 130] width 200 height 26
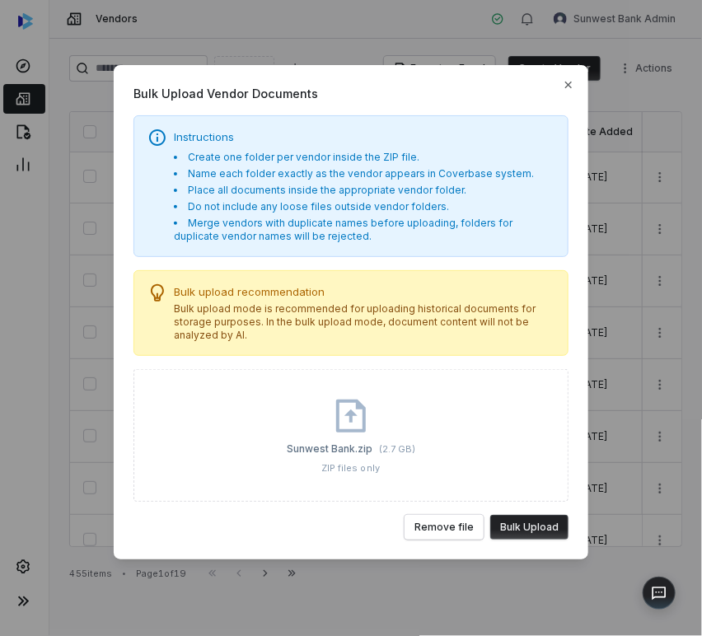
click at [543, 526] on button "Bulk Upload" at bounding box center [529, 527] width 78 height 25
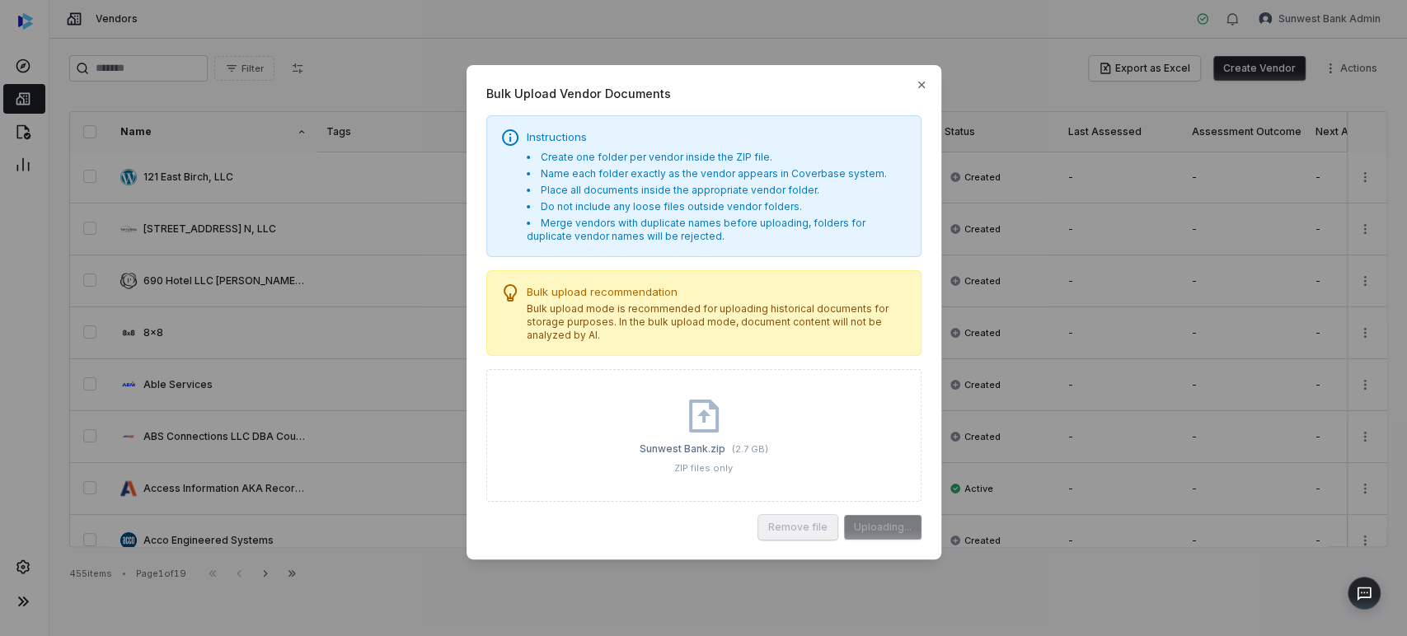
click at [640, 457] on div "Sunwest Bank.zip ( 2.7 GB ) ZIP files only" at bounding box center [703, 435] width 129 height 78
click at [635, 524] on div "Remove file Uploading..." at bounding box center [703, 527] width 435 height 25
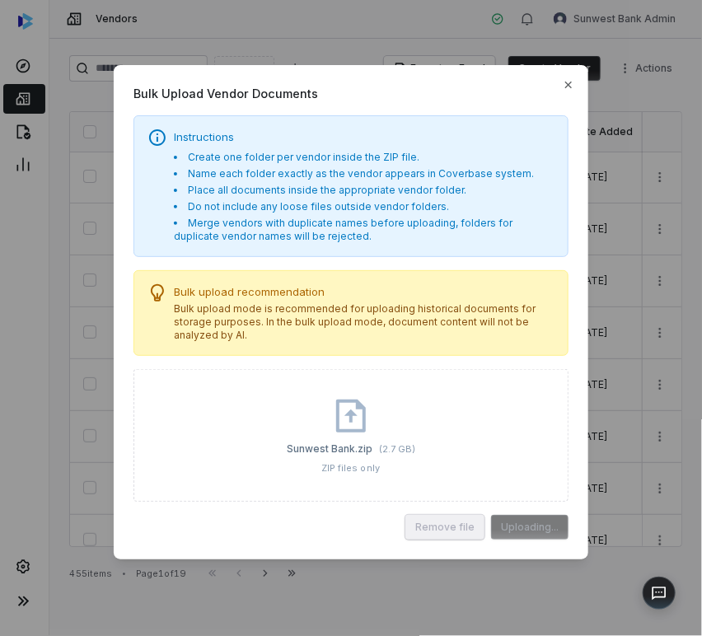
click at [568, 91] on span "Bulk Upload Vendor Documents" at bounding box center [350, 93] width 435 height 17
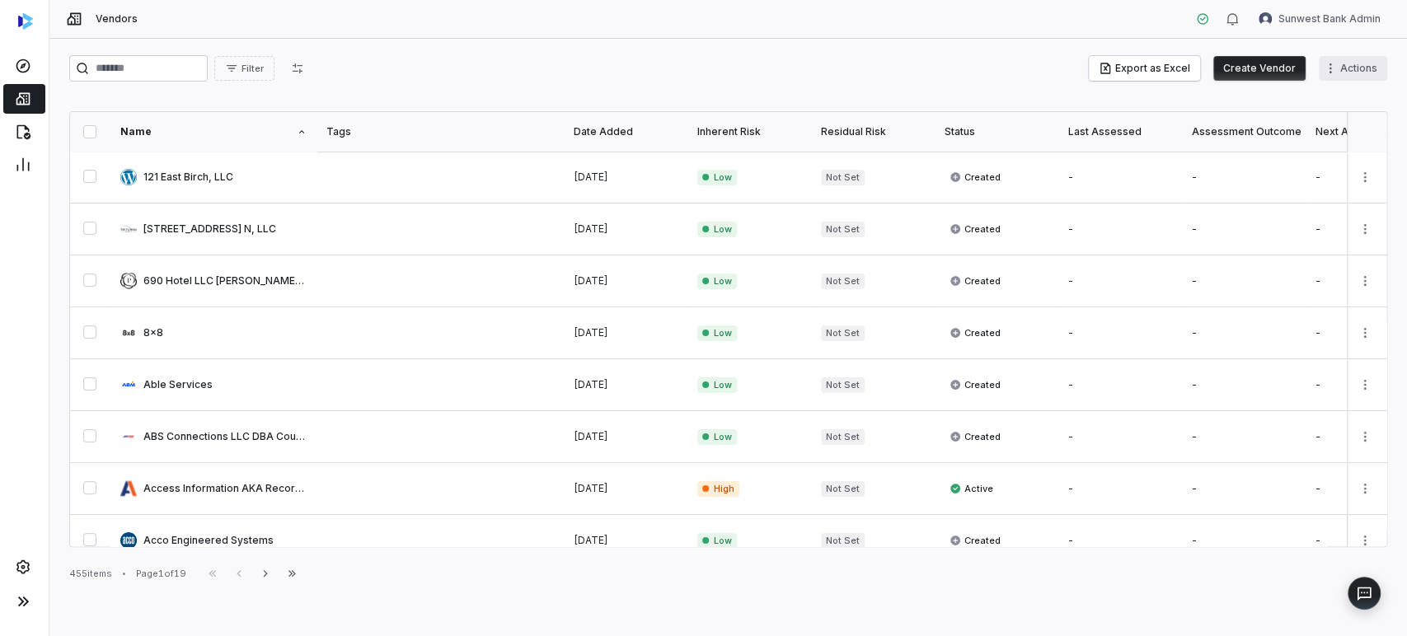
click at [701, 75] on html "Vendors Sunwest Bank Admin Filter Export as Excel Create Vendor Actions Name Ta…" at bounding box center [703, 318] width 1407 height 636
click at [701, 137] on div "Bulk Upload Vendor Documents" at bounding box center [1278, 130] width 200 height 26
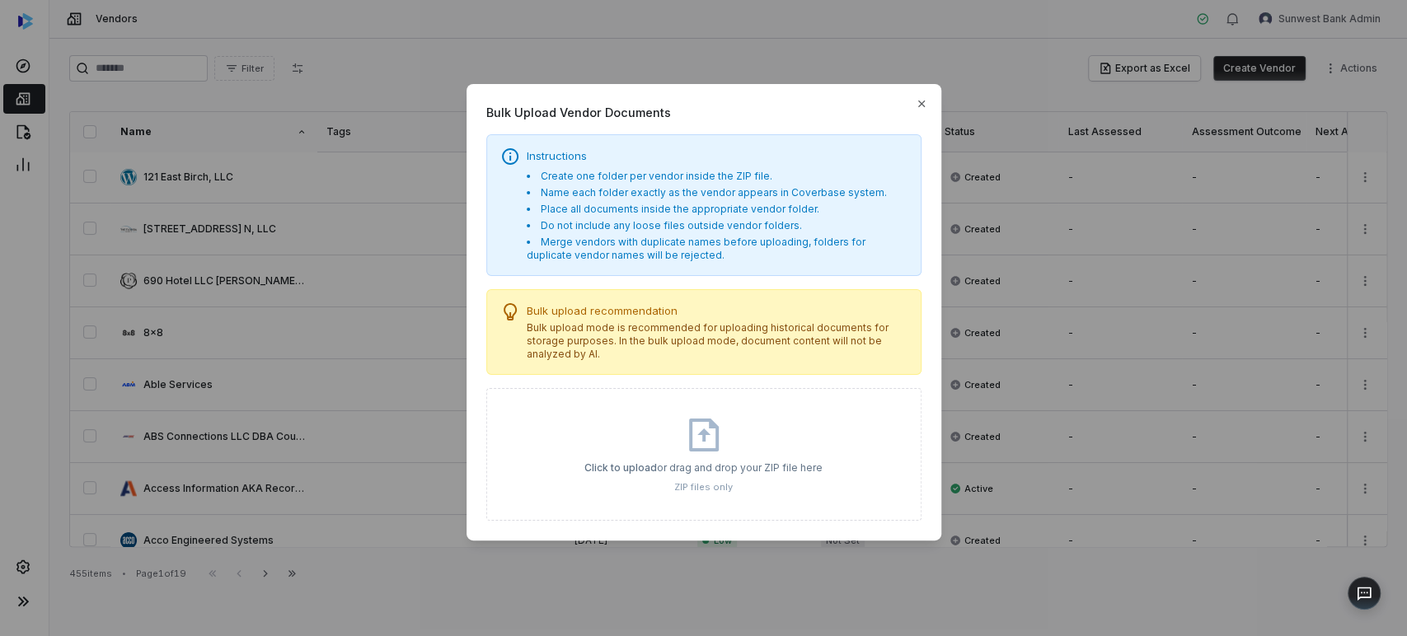
click at [686, 466] on div "Click to upload or drag and drop your ZIP file here" at bounding box center [703, 467] width 238 height 13
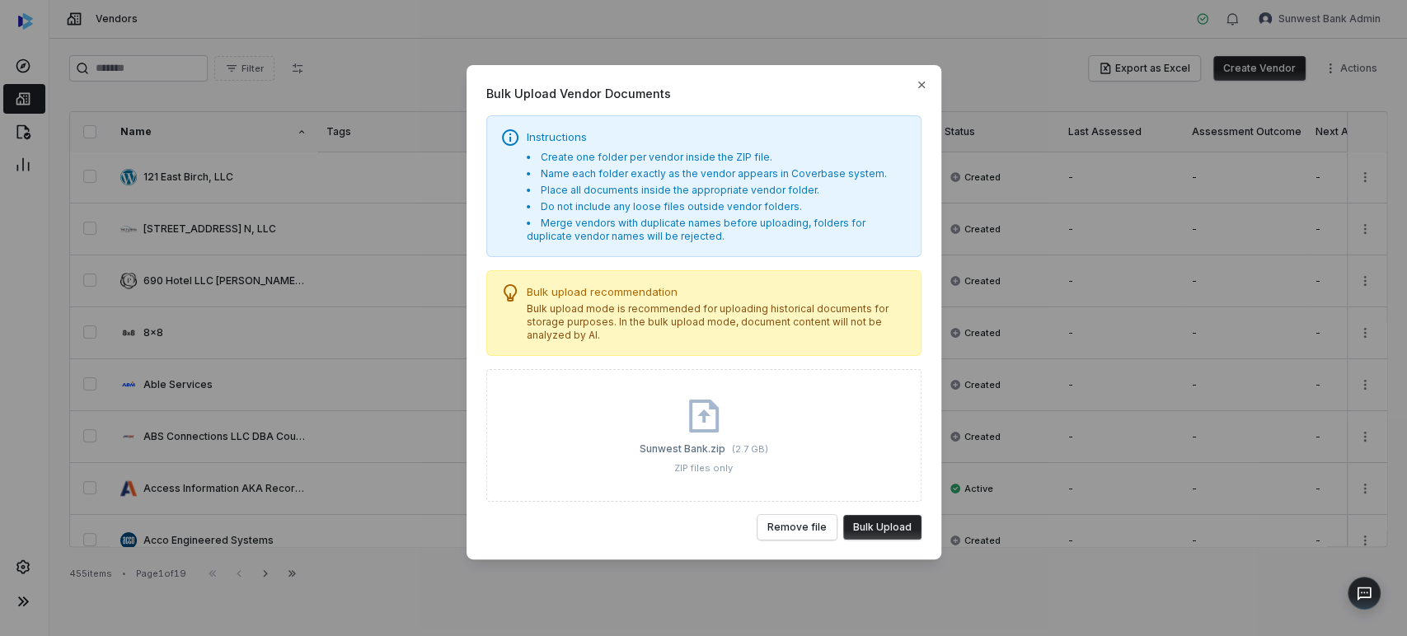
click at [701, 522] on button "Bulk Upload" at bounding box center [882, 527] width 78 height 25
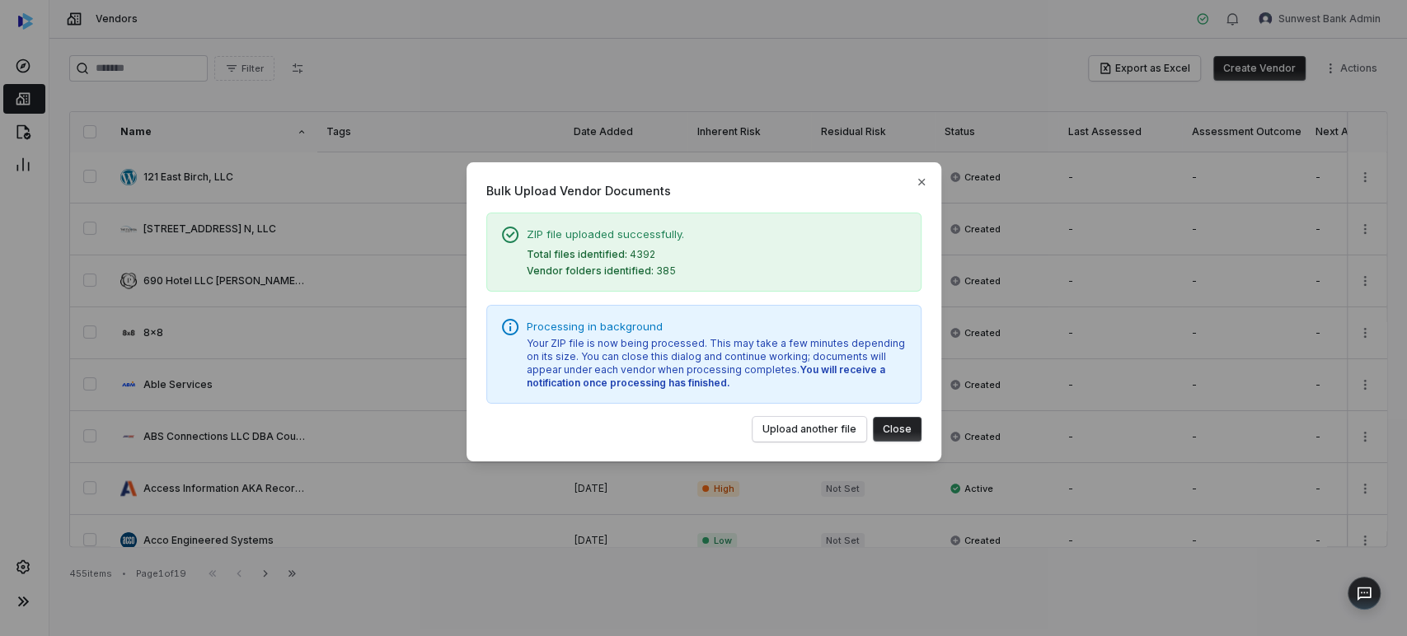
click at [701, 434] on button "Close" at bounding box center [897, 429] width 49 height 25
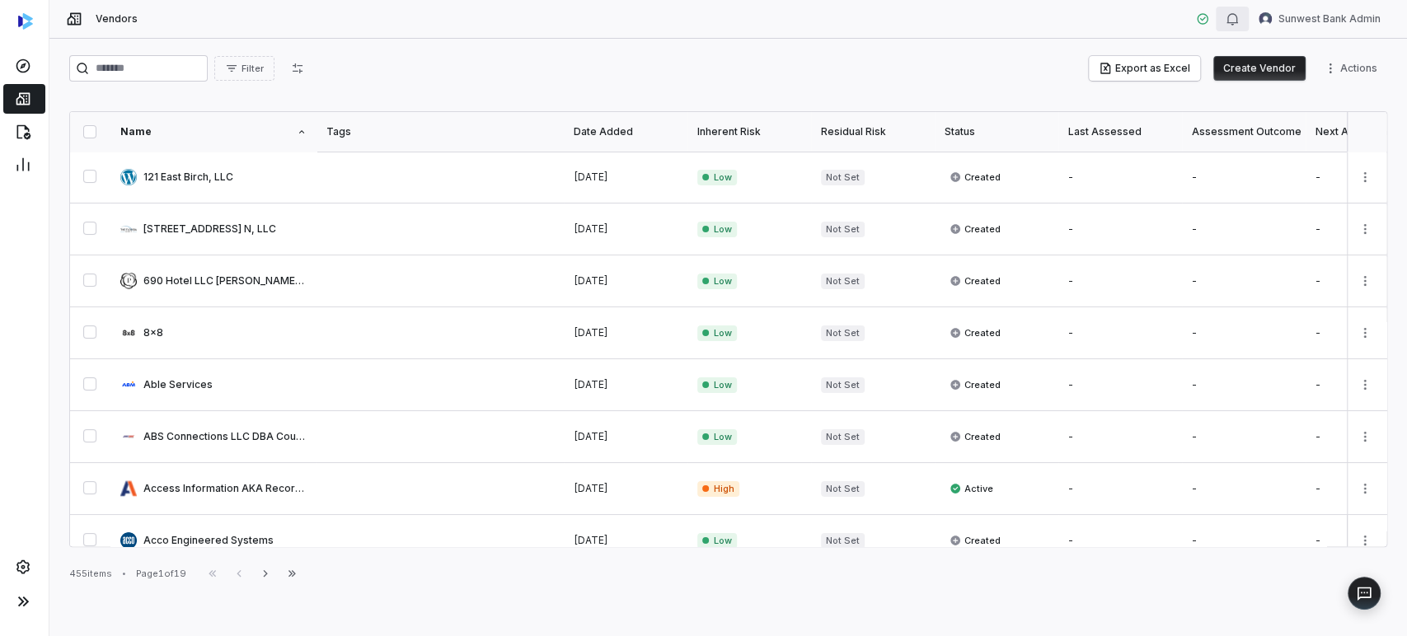
click at [701, 25] on button "button" at bounding box center [1231, 19] width 33 height 25
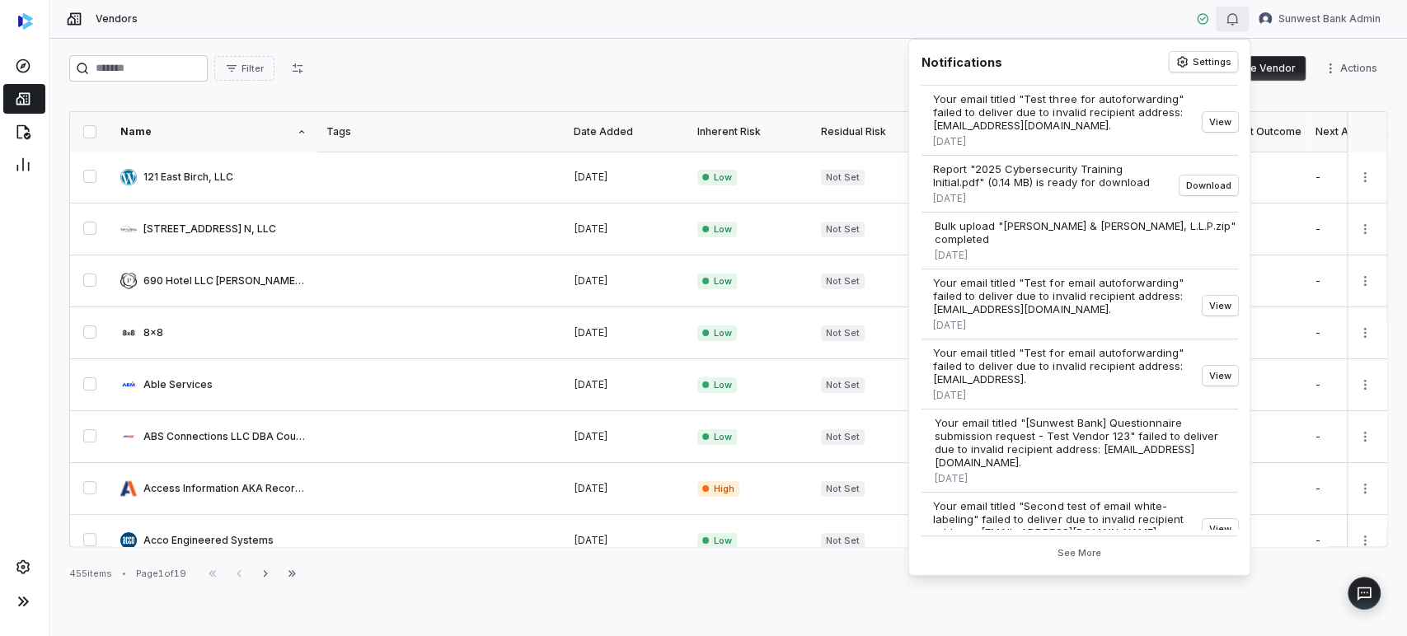
click at [701, 25] on button "button" at bounding box center [1231, 19] width 33 height 25
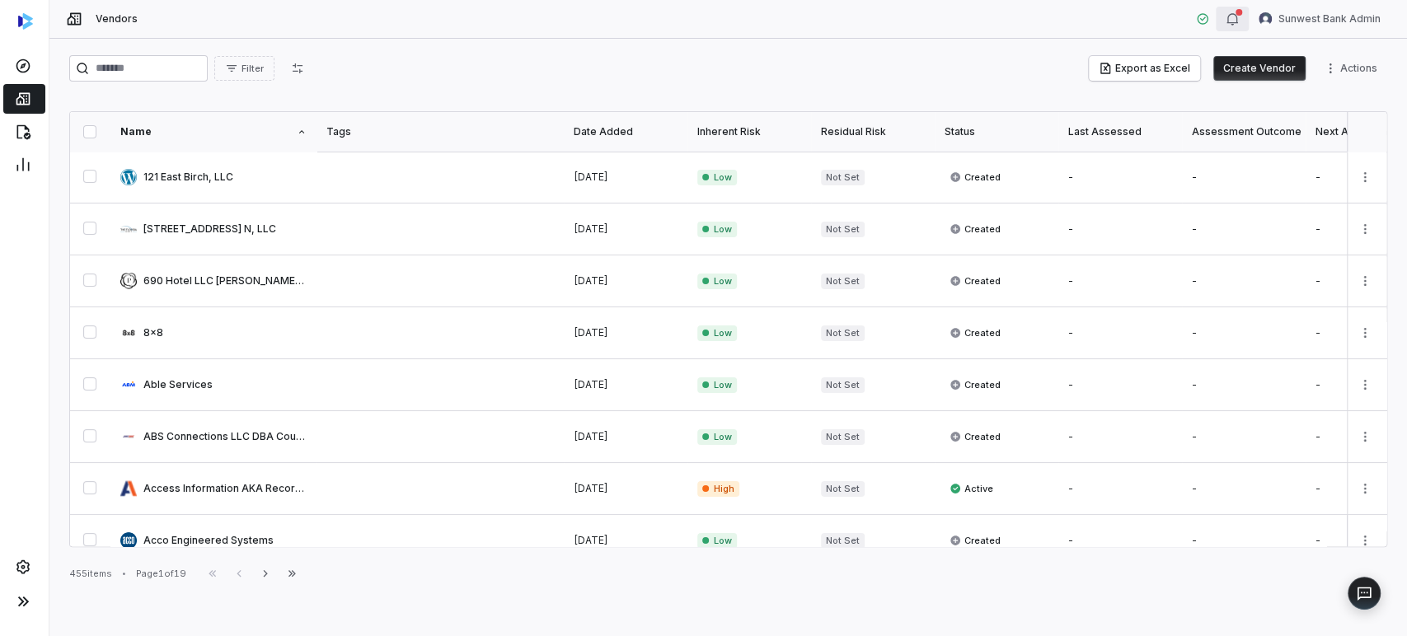
click at [701, 21] on button "button" at bounding box center [1231, 19] width 33 height 25
